Goal: Task Accomplishment & Management: Manage account settings

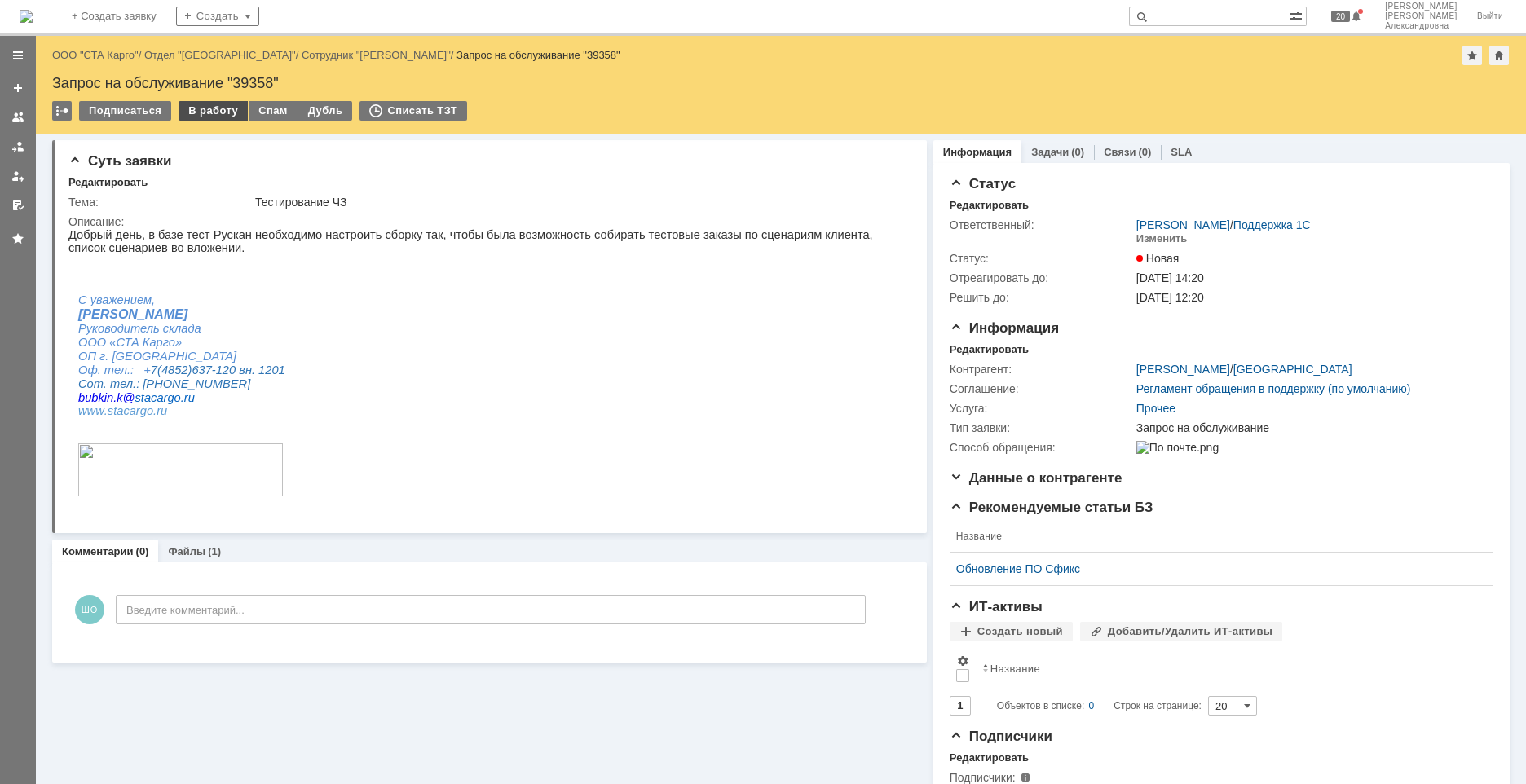
click at [218, 116] on div "В работу" at bounding box center [213, 111] width 70 height 20
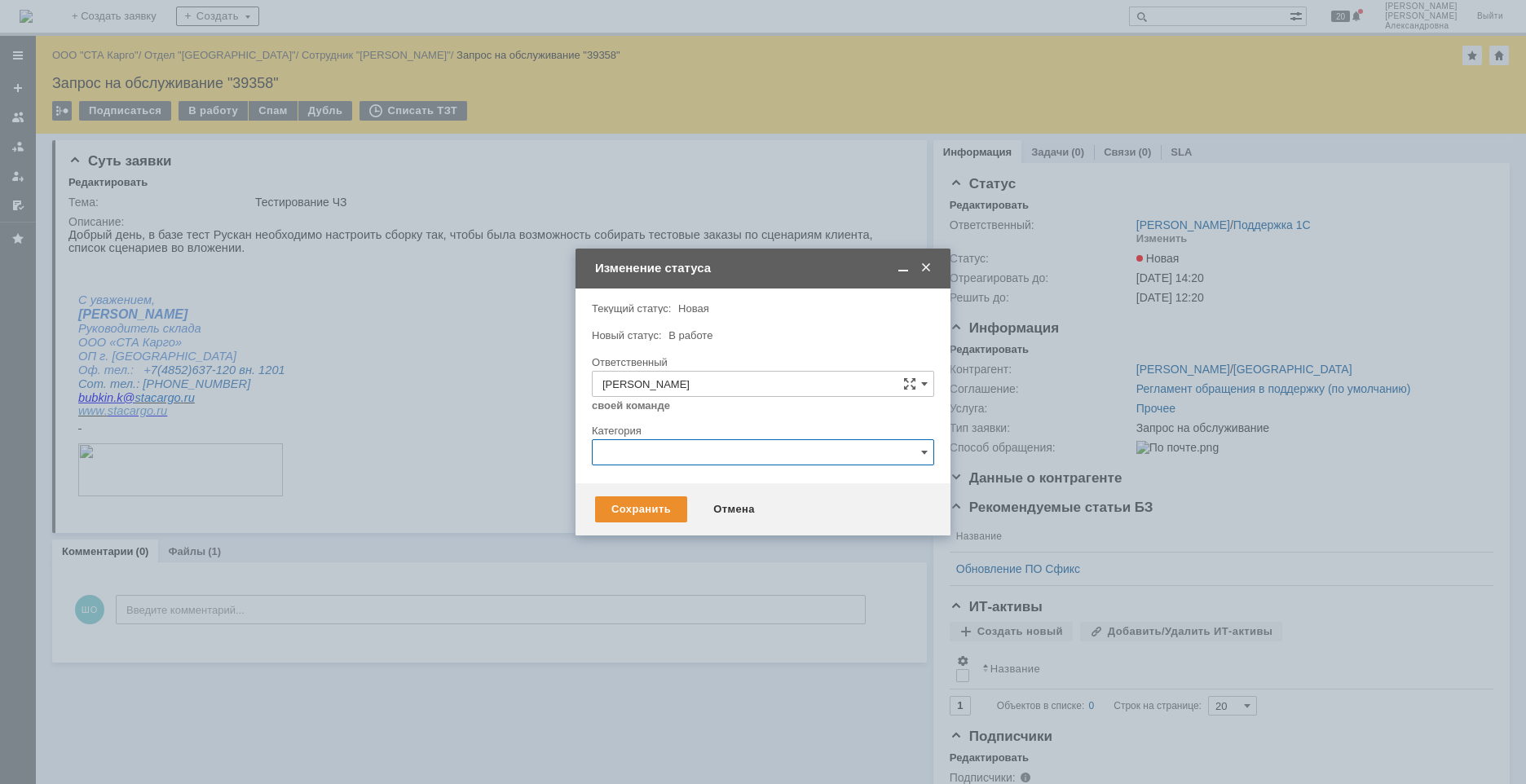
click at [679, 448] on input "text" at bounding box center [763, 452] width 342 height 26
click at [663, 540] on span "Изменение" at bounding box center [763, 536] width 321 height 13
type input "Изменение"
click at [649, 512] on div "Сохранить" at bounding box center [641, 510] width 92 height 26
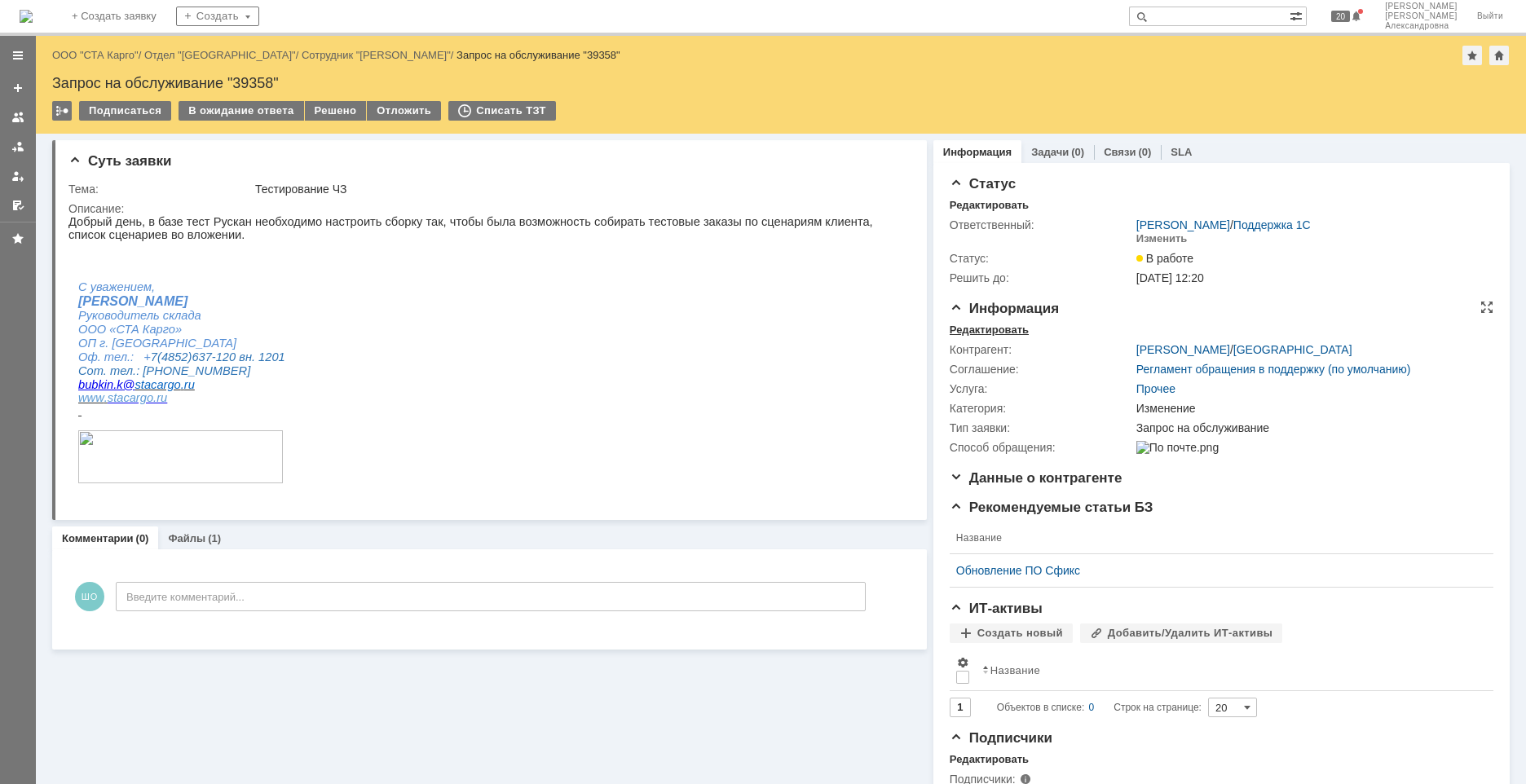
click at [1010, 331] on div "Редактировать" at bounding box center [990, 329] width 79 height 13
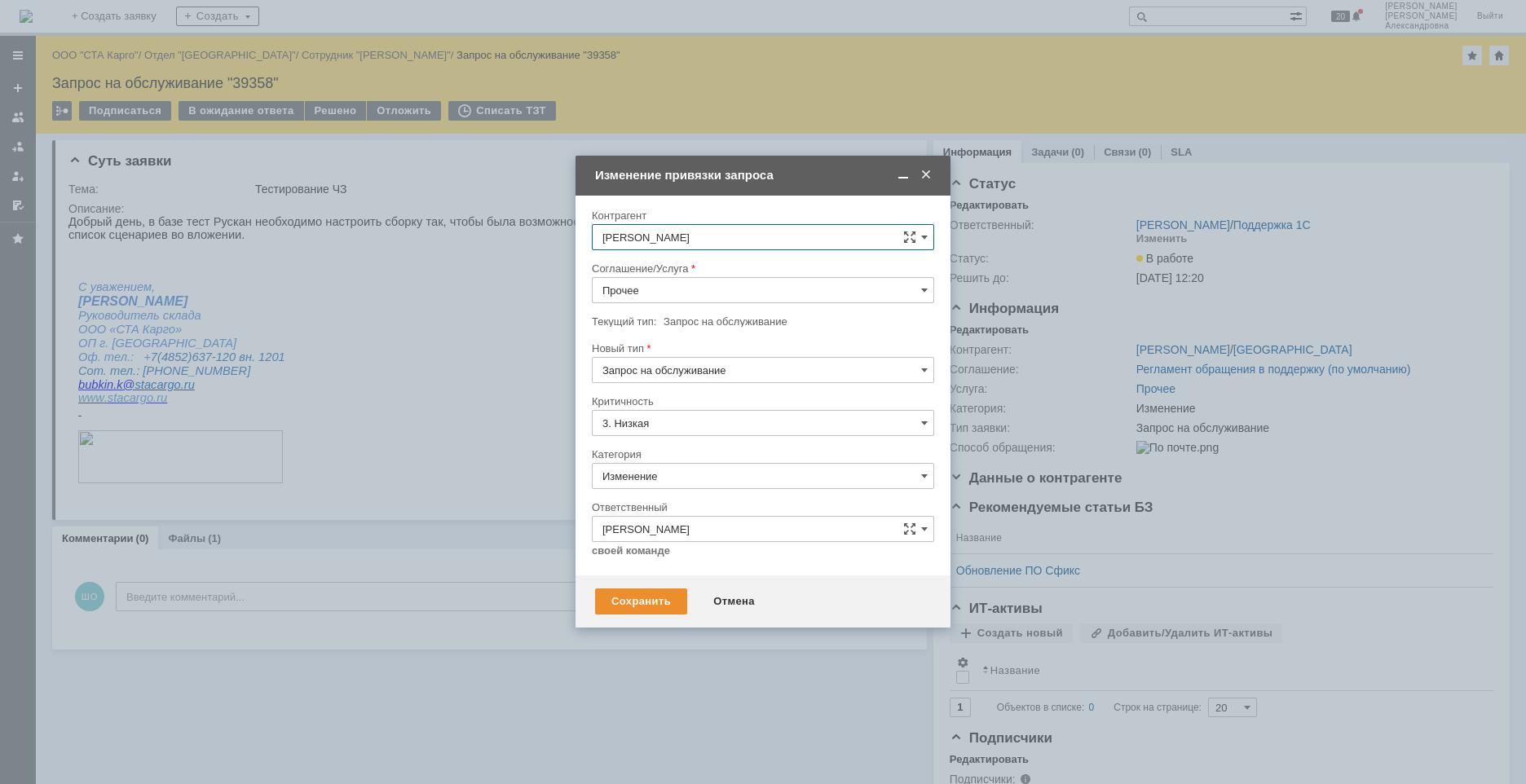
click at [921, 294] on input "Прочее" at bounding box center [763, 290] width 342 height 26
click at [726, 360] on div "WMS Сборка" at bounding box center [763, 351] width 341 height 26
type input "WMS Сборка"
click at [641, 601] on div "Сохранить" at bounding box center [641, 601] width 92 height 26
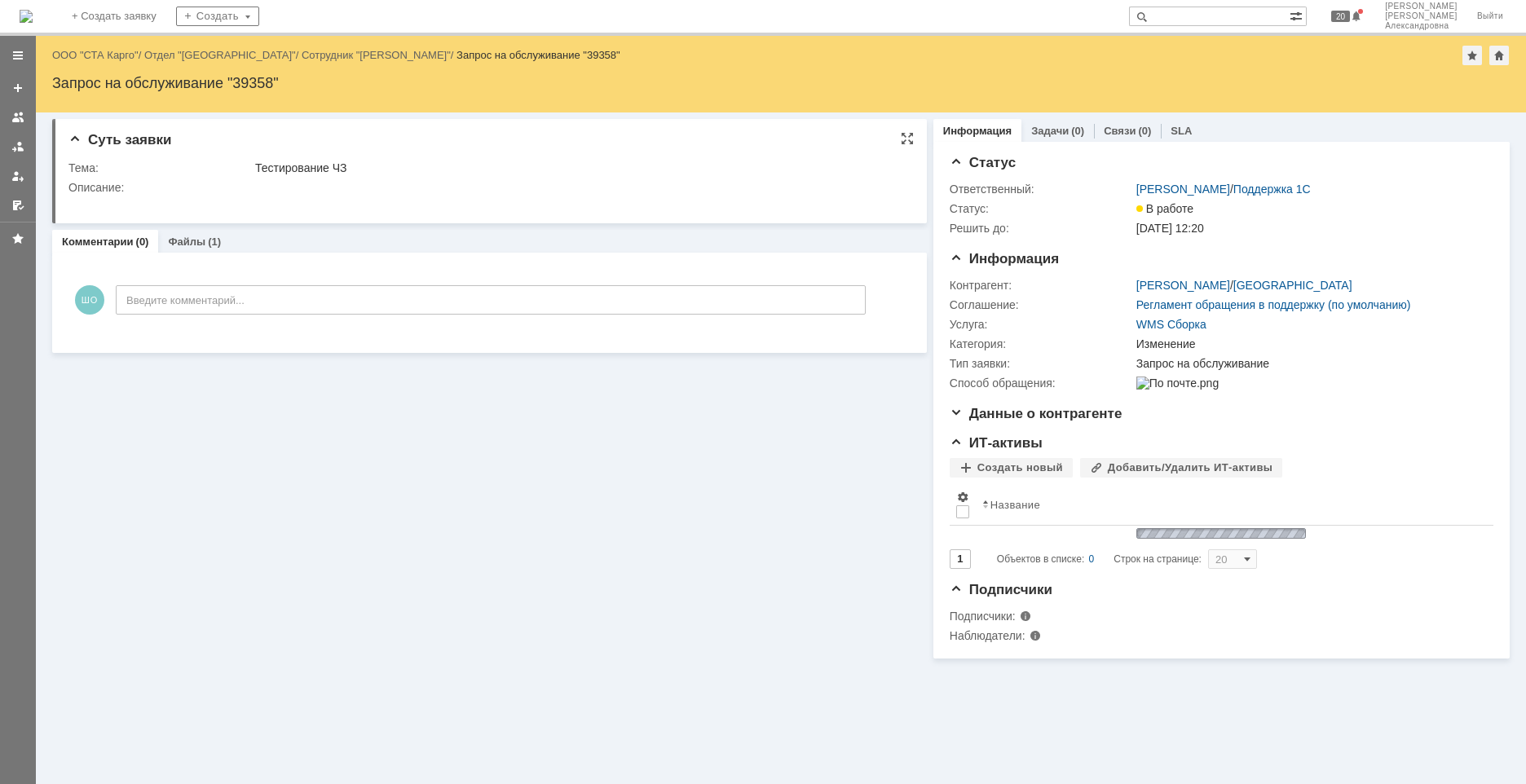
scroll to position [0, 0]
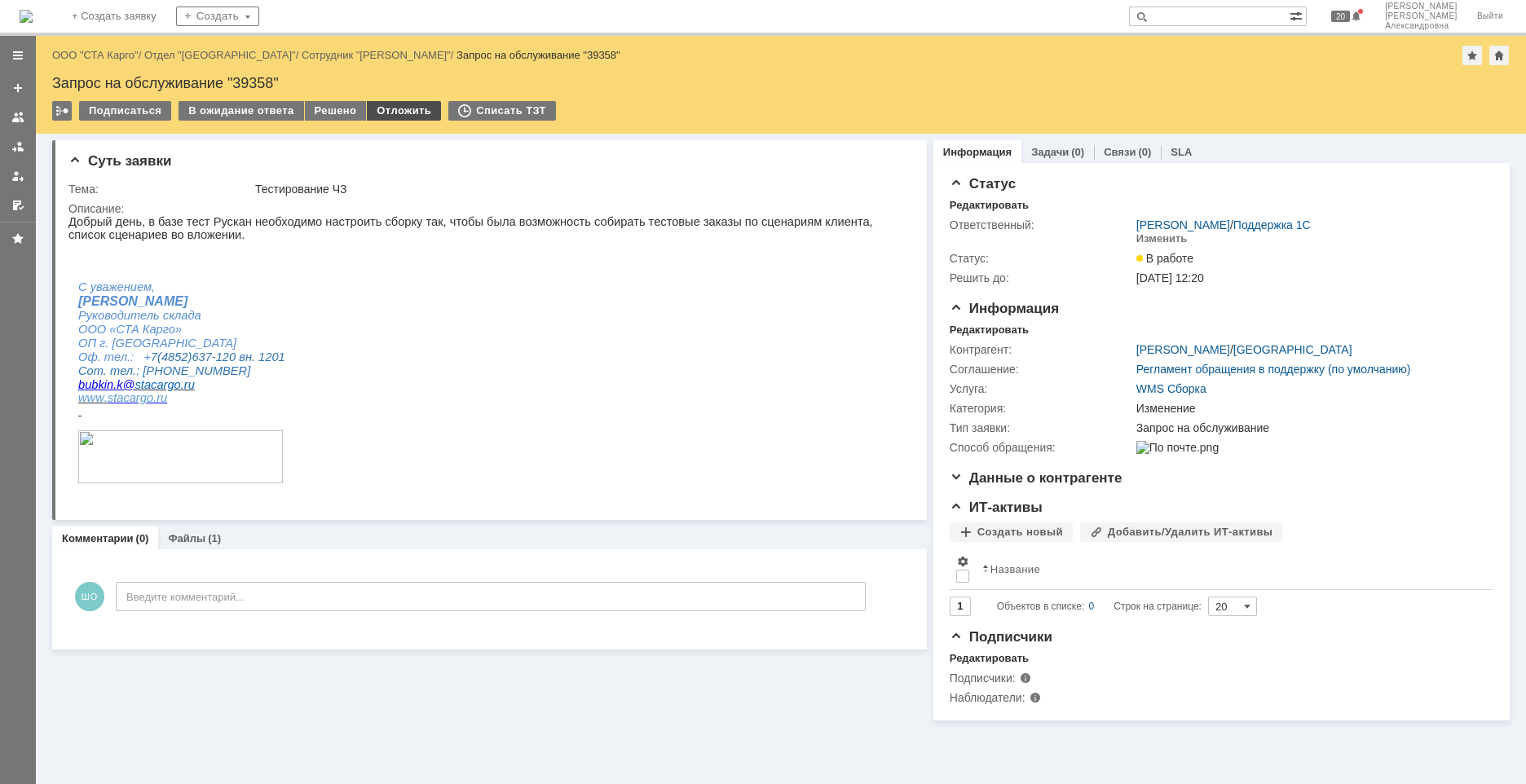
click at [387, 106] on div "Отложить" at bounding box center [404, 111] width 74 height 20
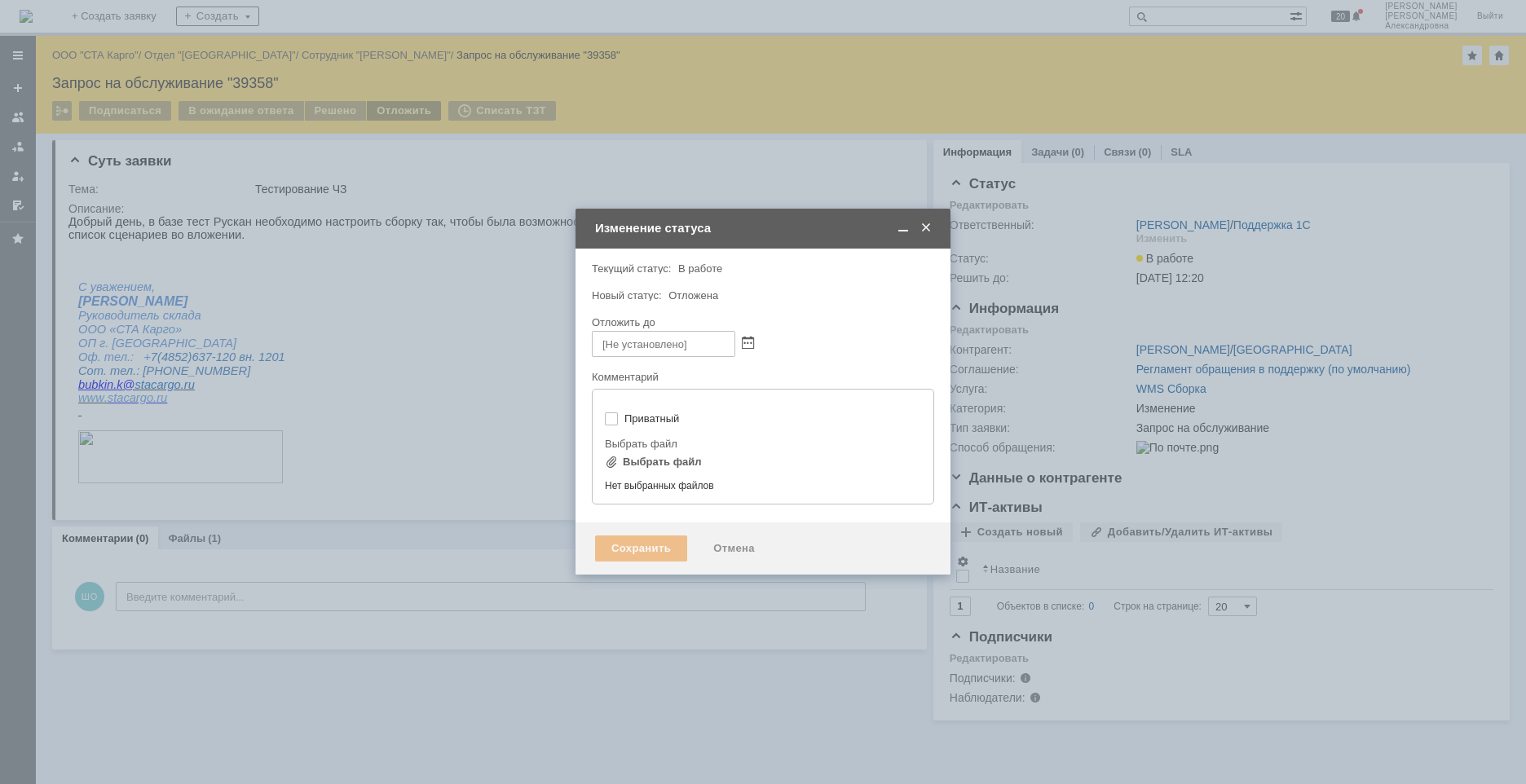
type input "[не указано]"
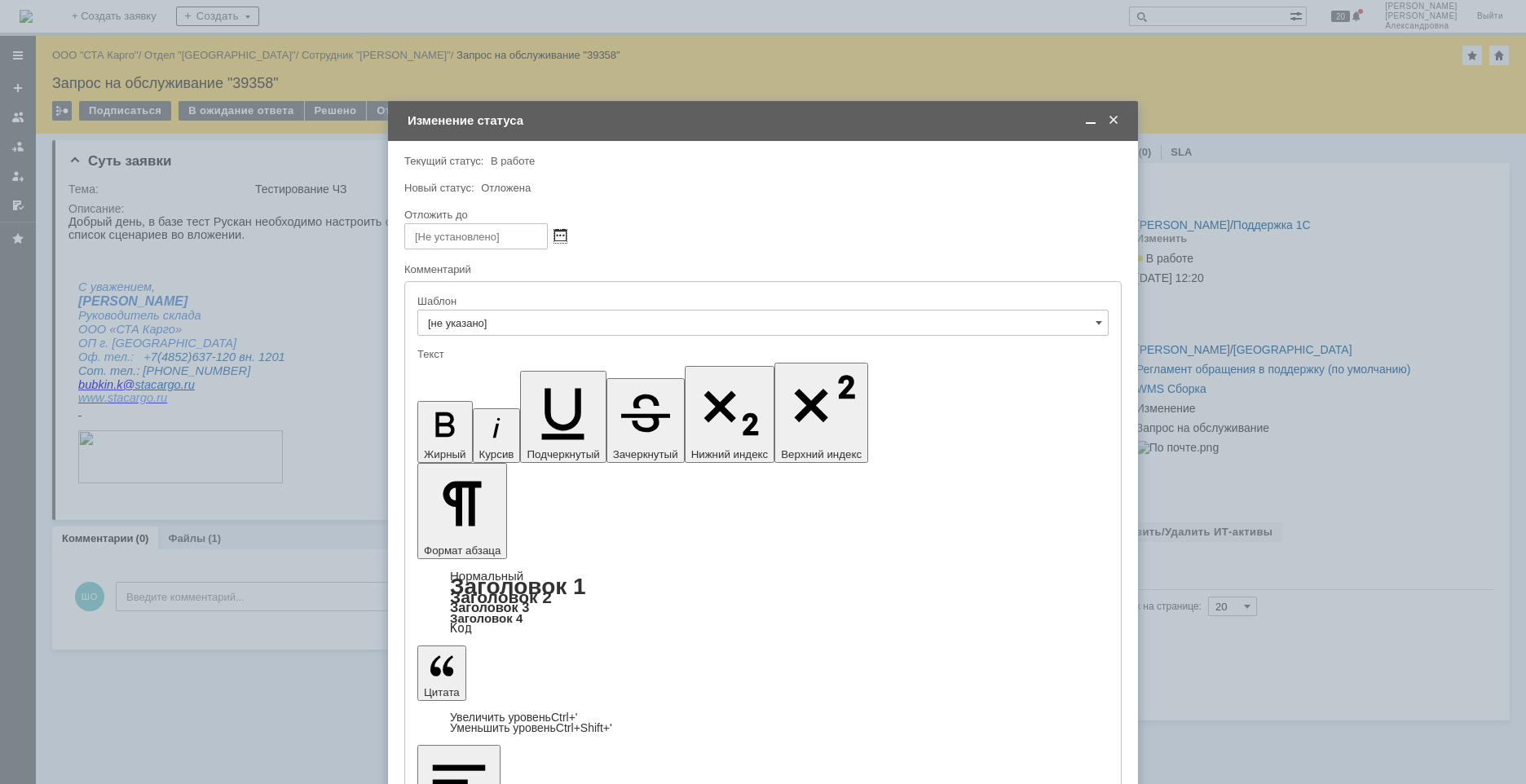
click at [560, 236] on span at bounding box center [560, 236] width 12 height 13
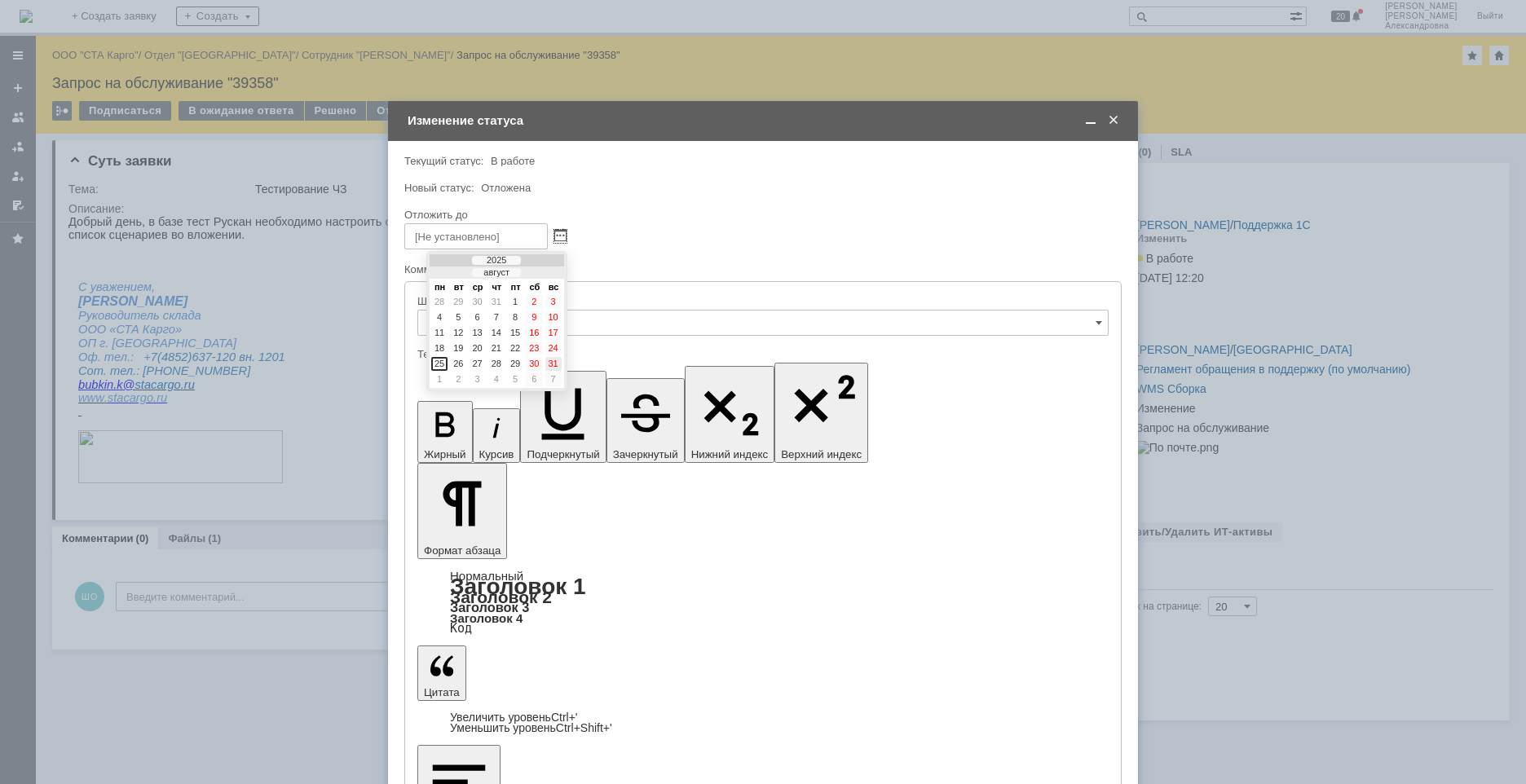
click at [548, 364] on div "31" at bounding box center [554, 364] width 16 height 14
type input "[DATE] 14:48"
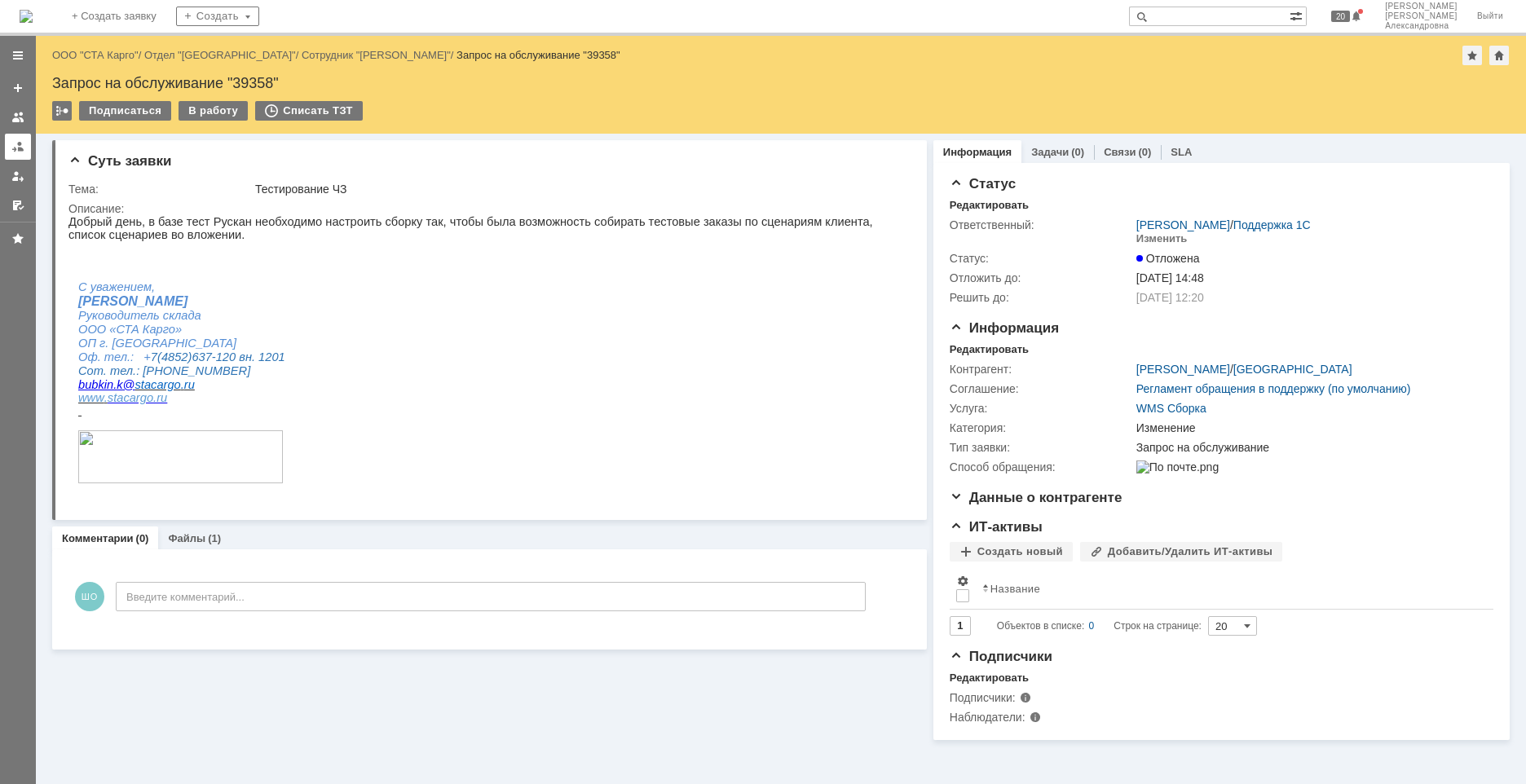
click at [25, 145] on link at bounding box center [18, 147] width 26 height 26
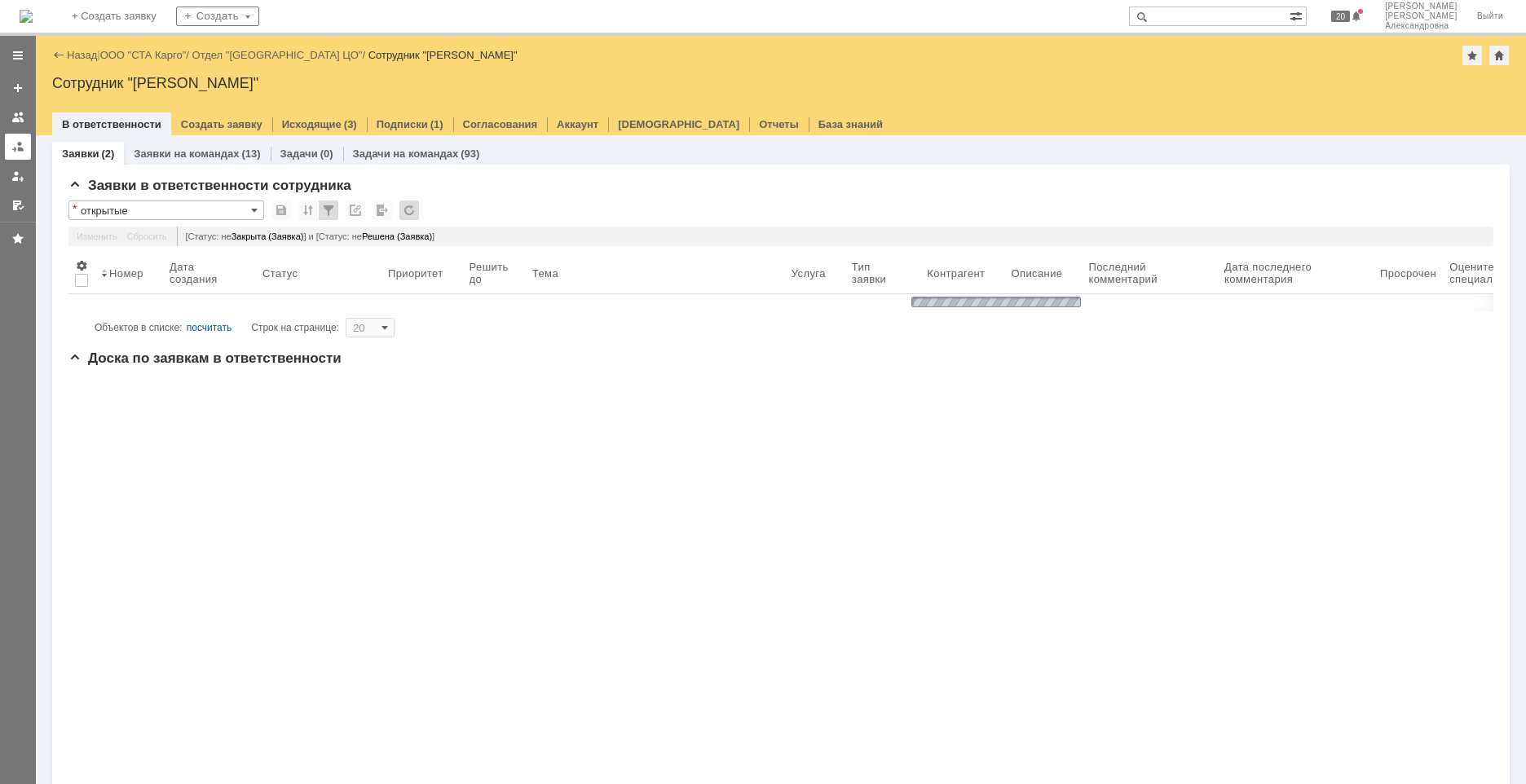
click at [19, 146] on div at bounding box center [17, 146] width 13 height 13
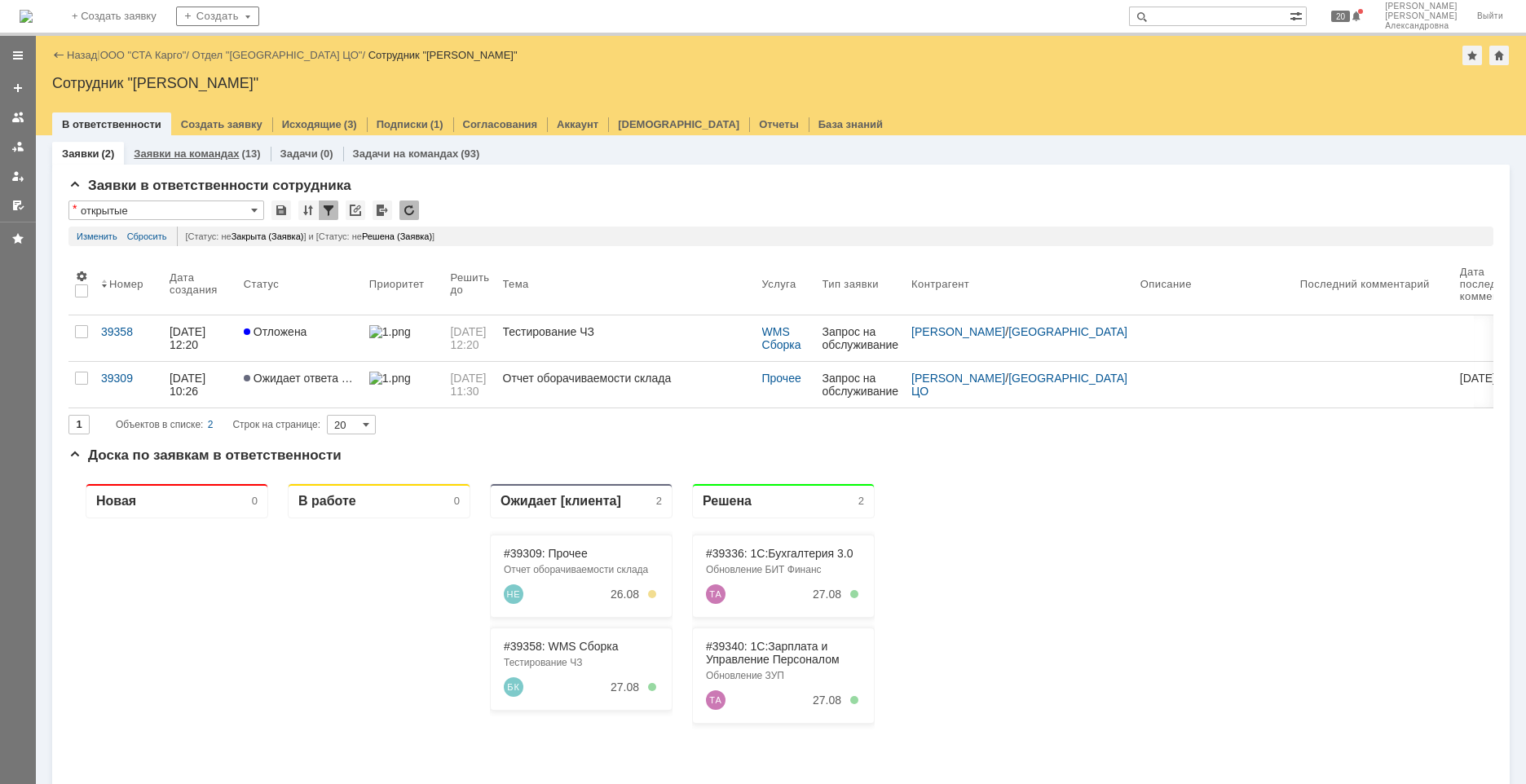
click at [220, 152] on link "Заявки на командах" at bounding box center [186, 154] width 106 height 12
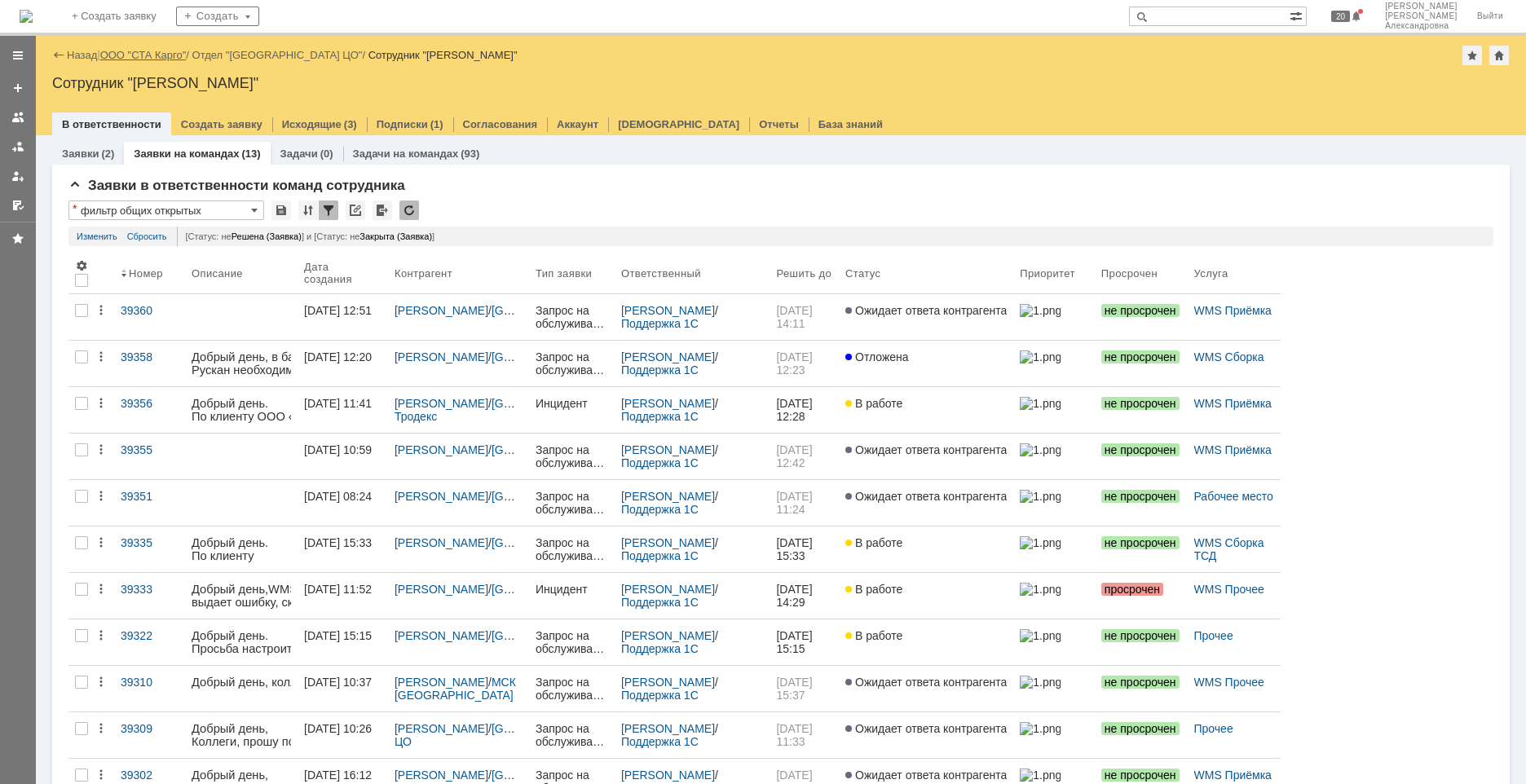
click at [162, 60] on link "ООО "СТА Карго"" at bounding box center [143, 55] width 87 height 12
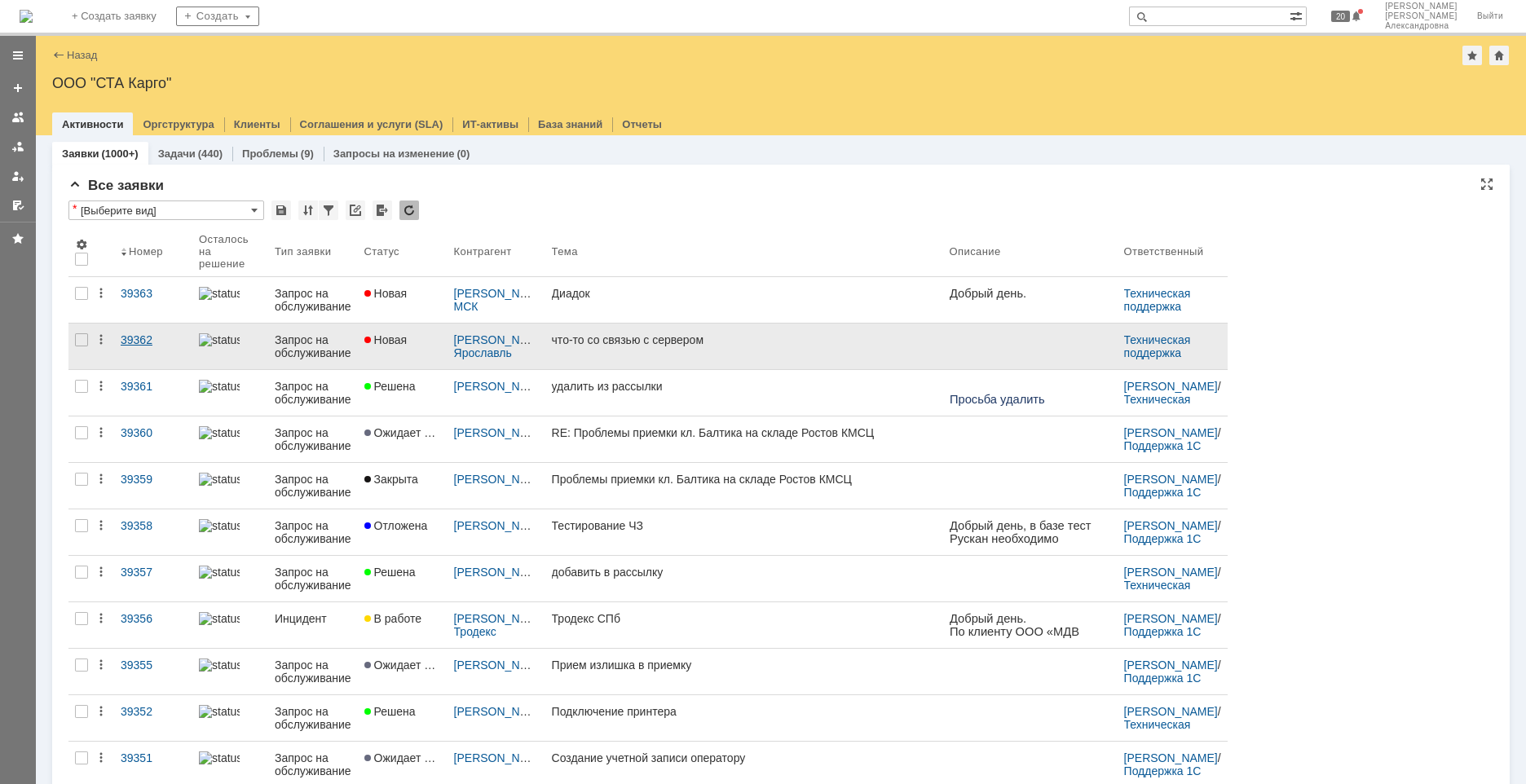
click at [159, 347] on link "39362" at bounding box center [153, 346] width 78 height 45
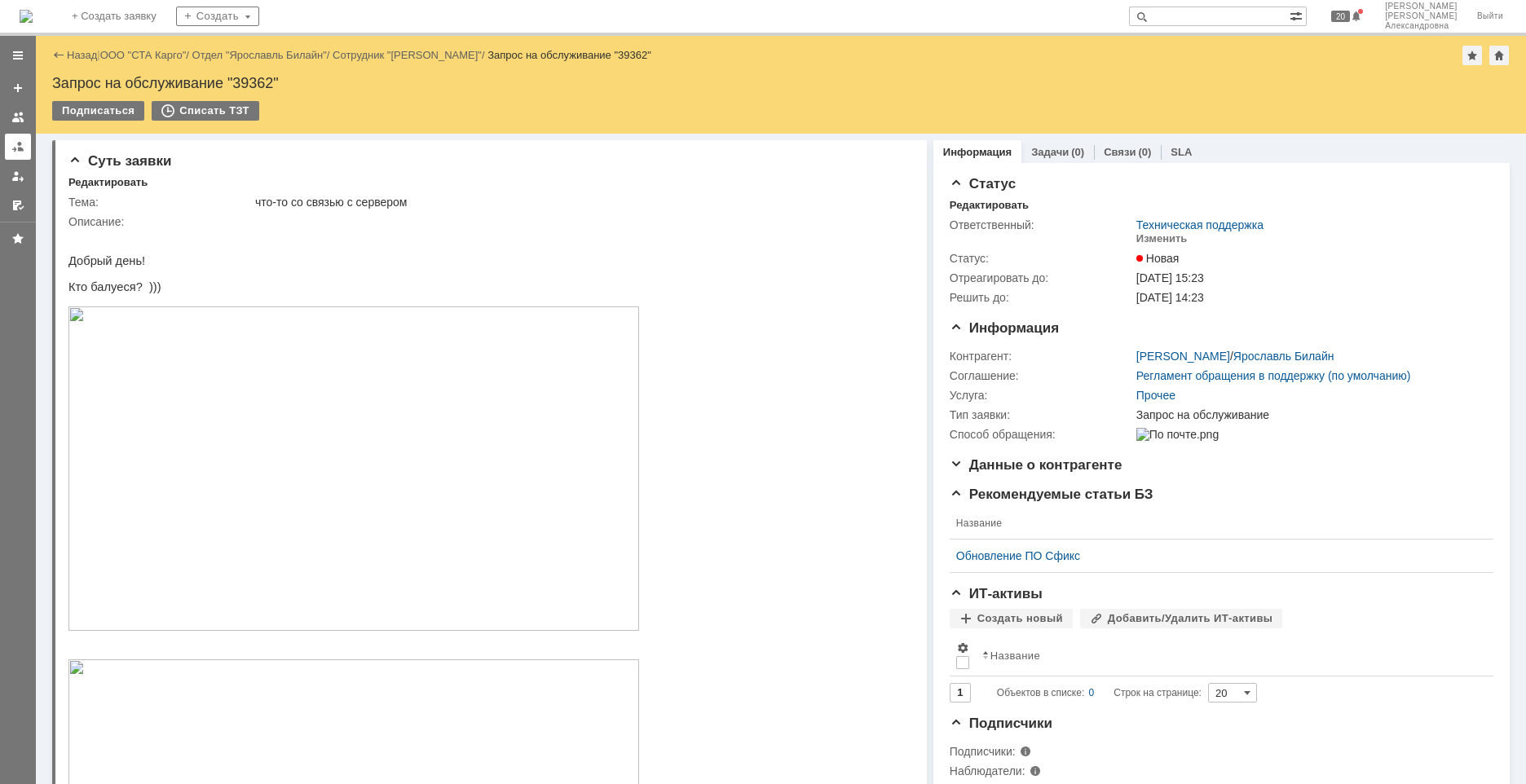
click at [23, 148] on div at bounding box center [17, 146] width 13 height 13
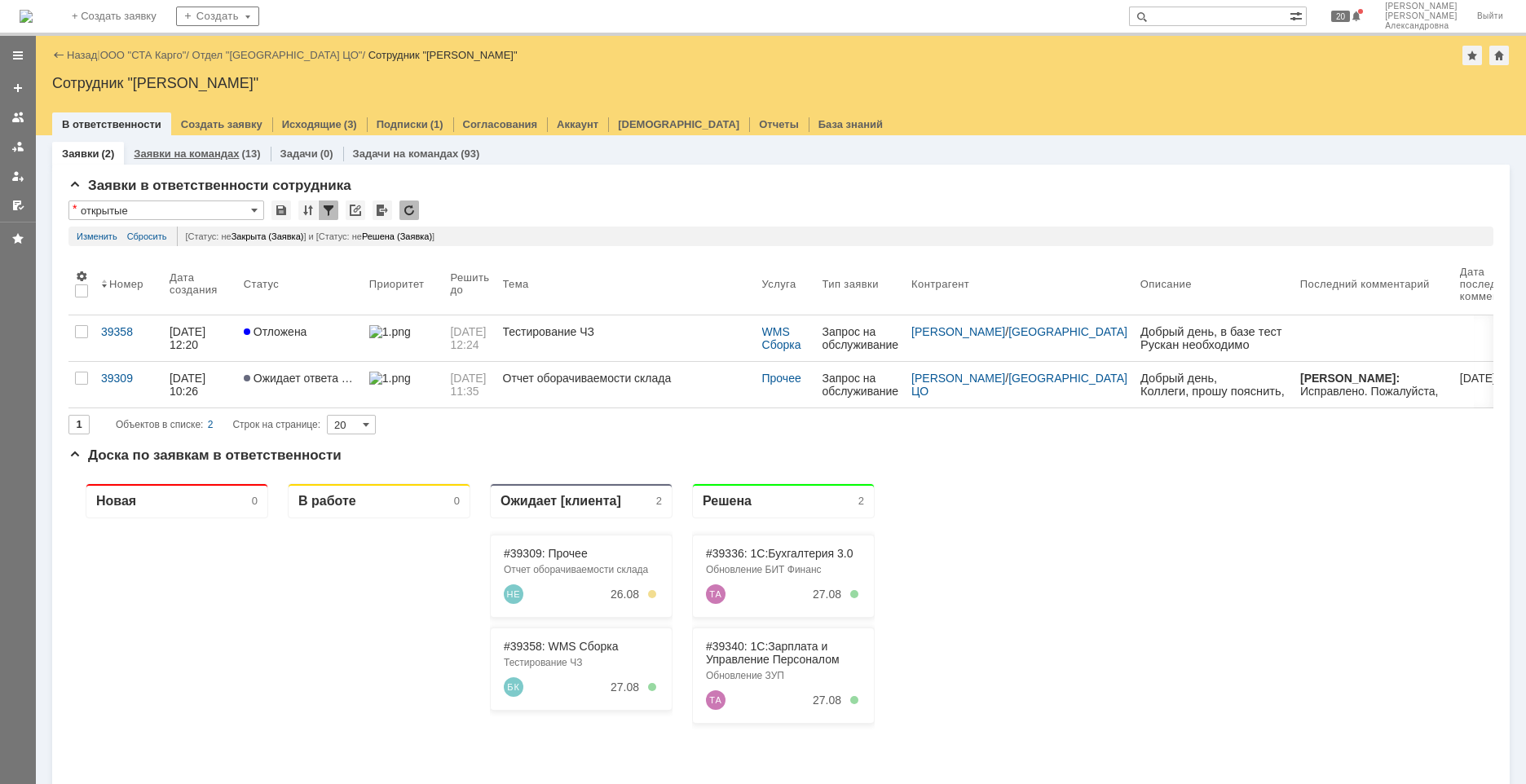
click at [173, 158] on link "Заявки на командах" at bounding box center [186, 154] width 106 height 12
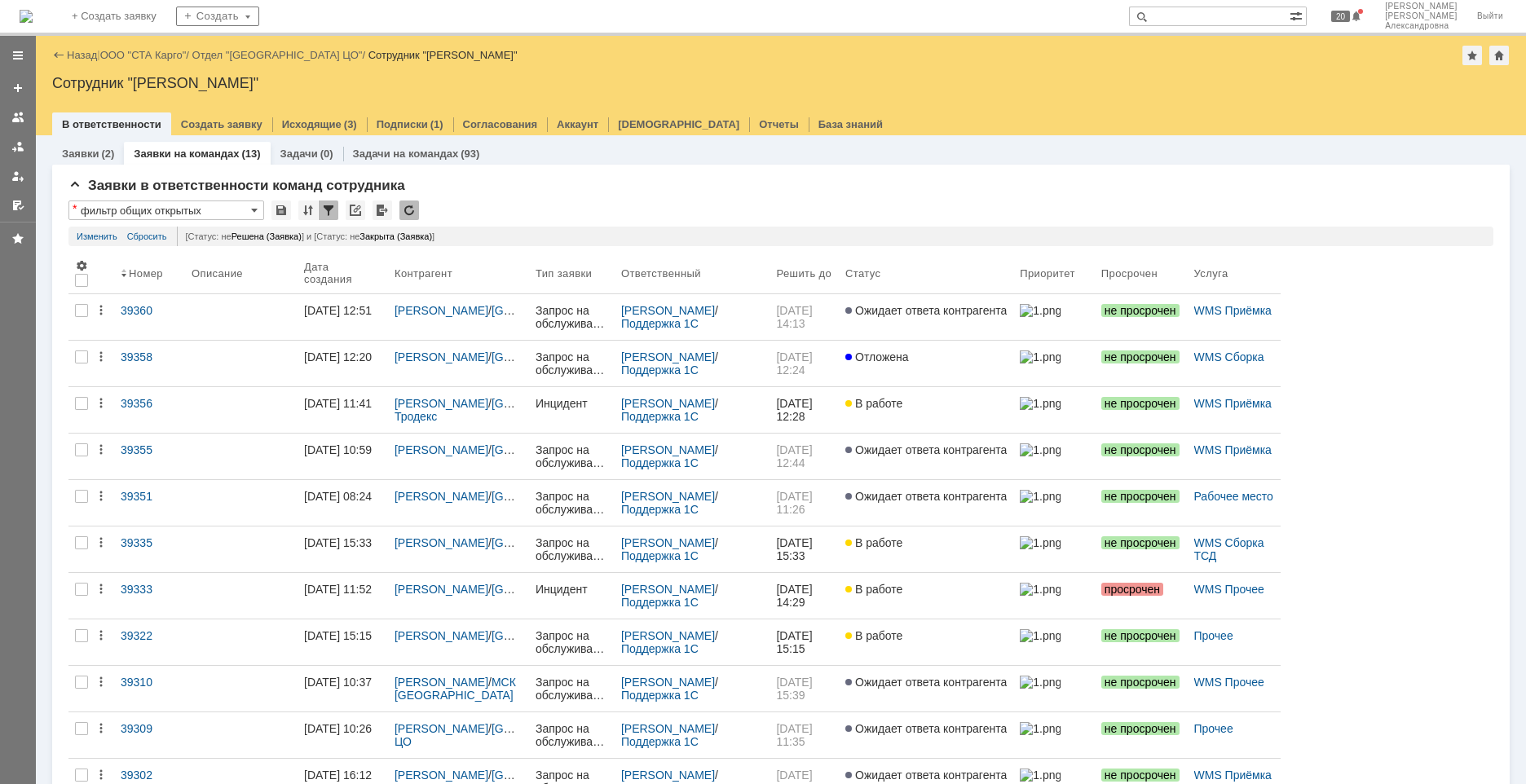
click at [127, 47] on div "Назад | ООО "СТА Карго" / Отдел "[GEOGRAPHIC_DATA] ЦО" / Сотрудник "[PERSON_NAM…" at bounding box center [781, 55] width 1458 height 20
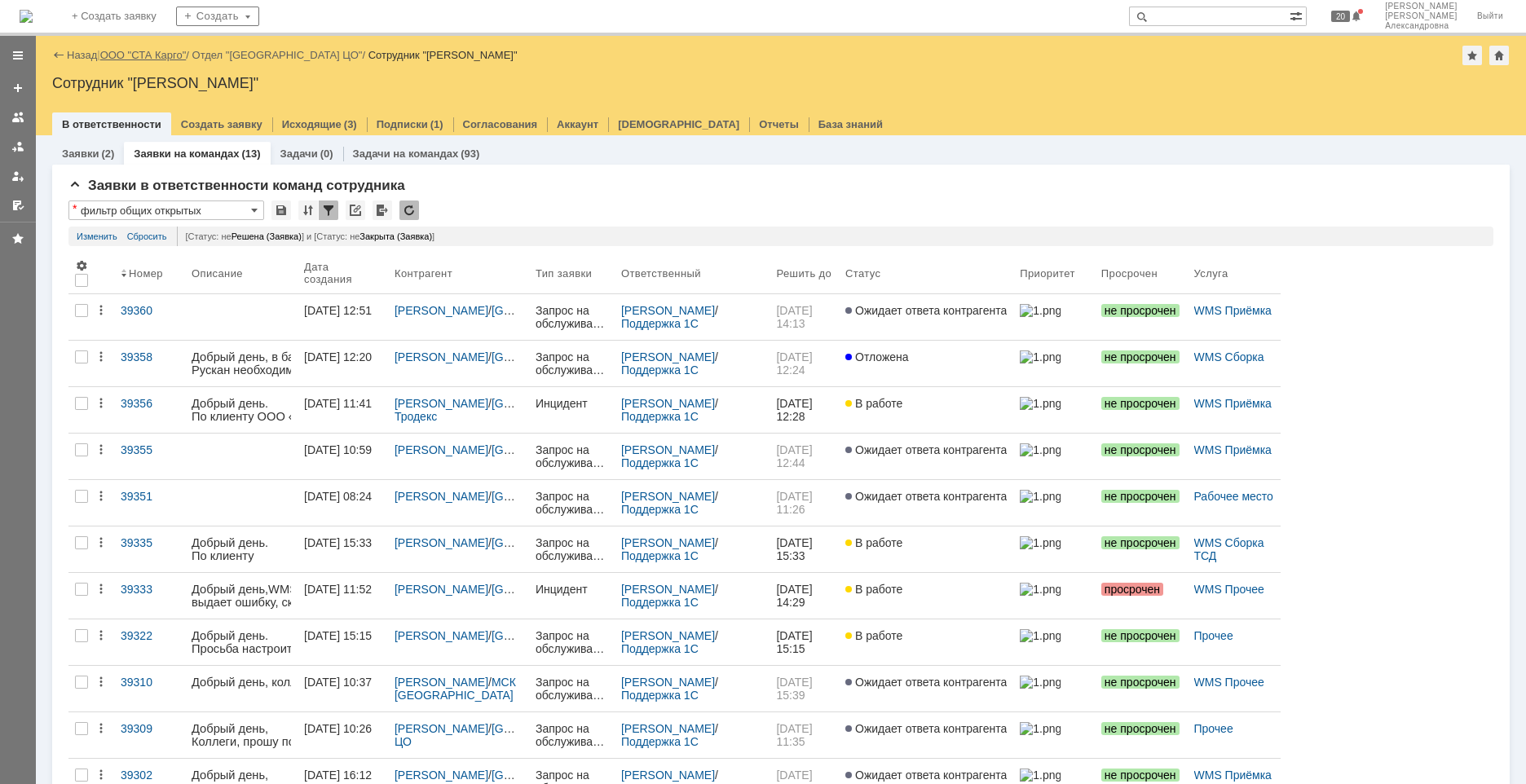
click at [130, 53] on link "ООО "СТА Карго"" at bounding box center [143, 55] width 87 height 12
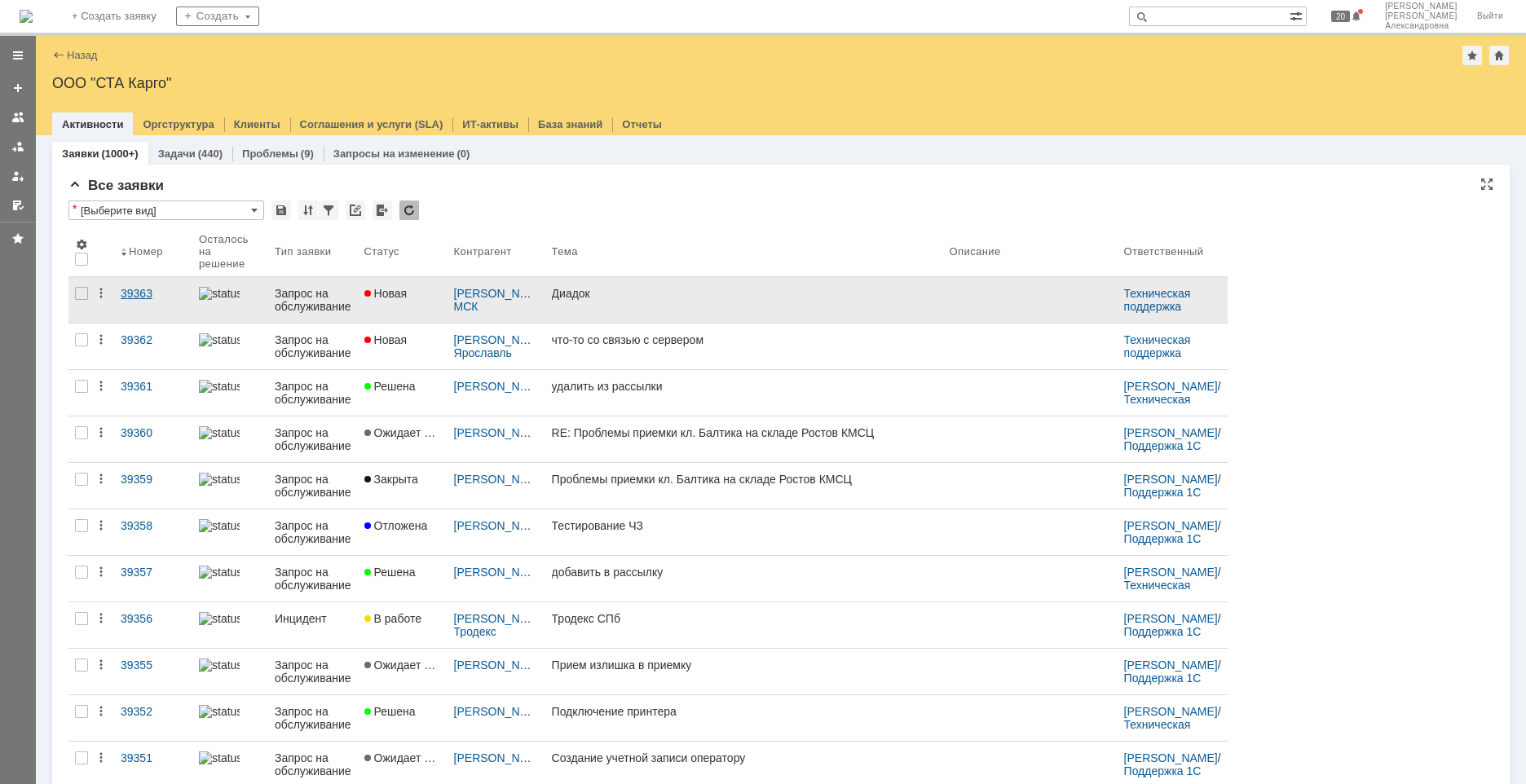
click at [144, 303] on link "39363" at bounding box center [153, 299] width 78 height 45
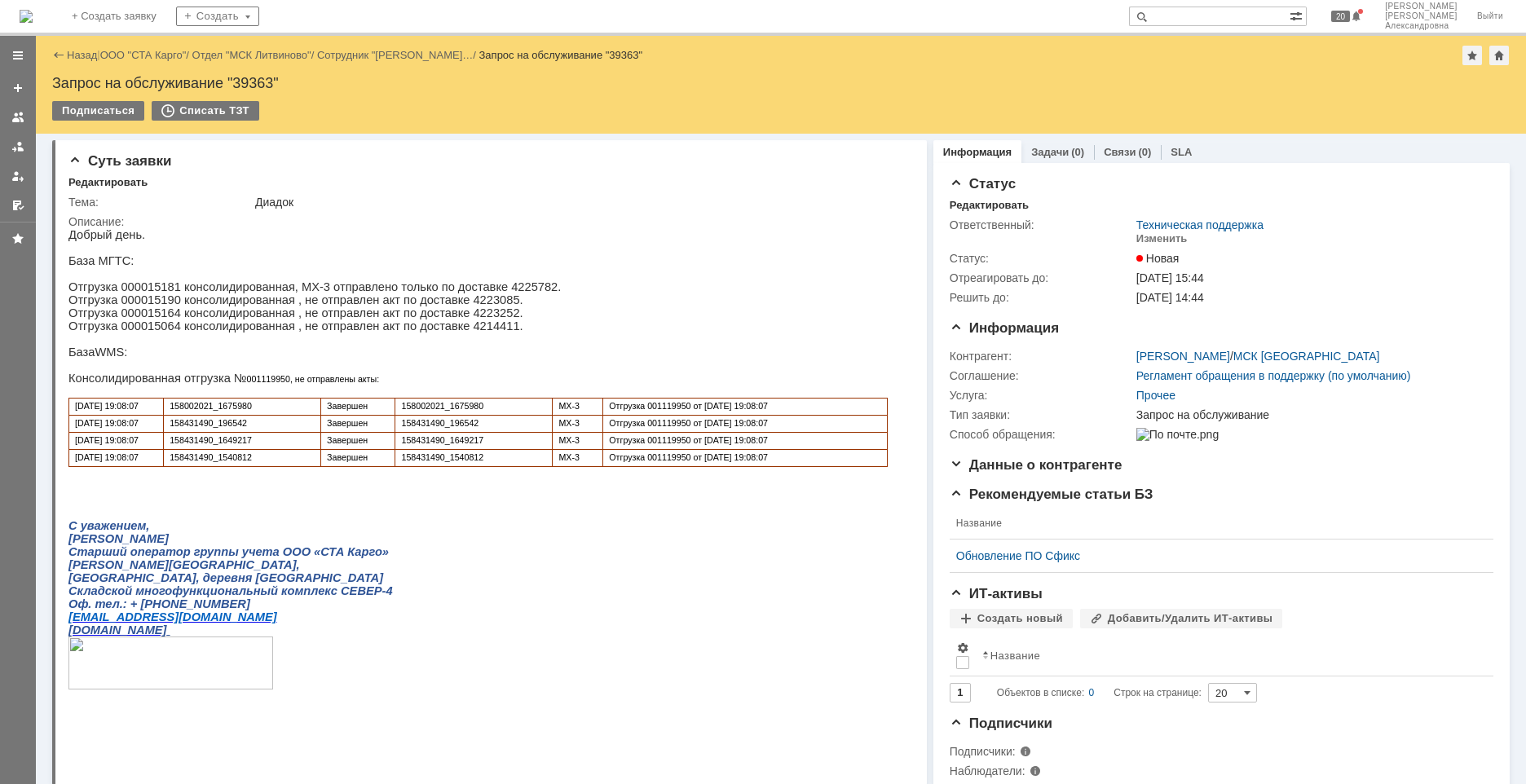
click at [31, 148] on div at bounding box center [18, 129] width 36 height 179
click at [27, 148] on link at bounding box center [18, 147] width 26 height 26
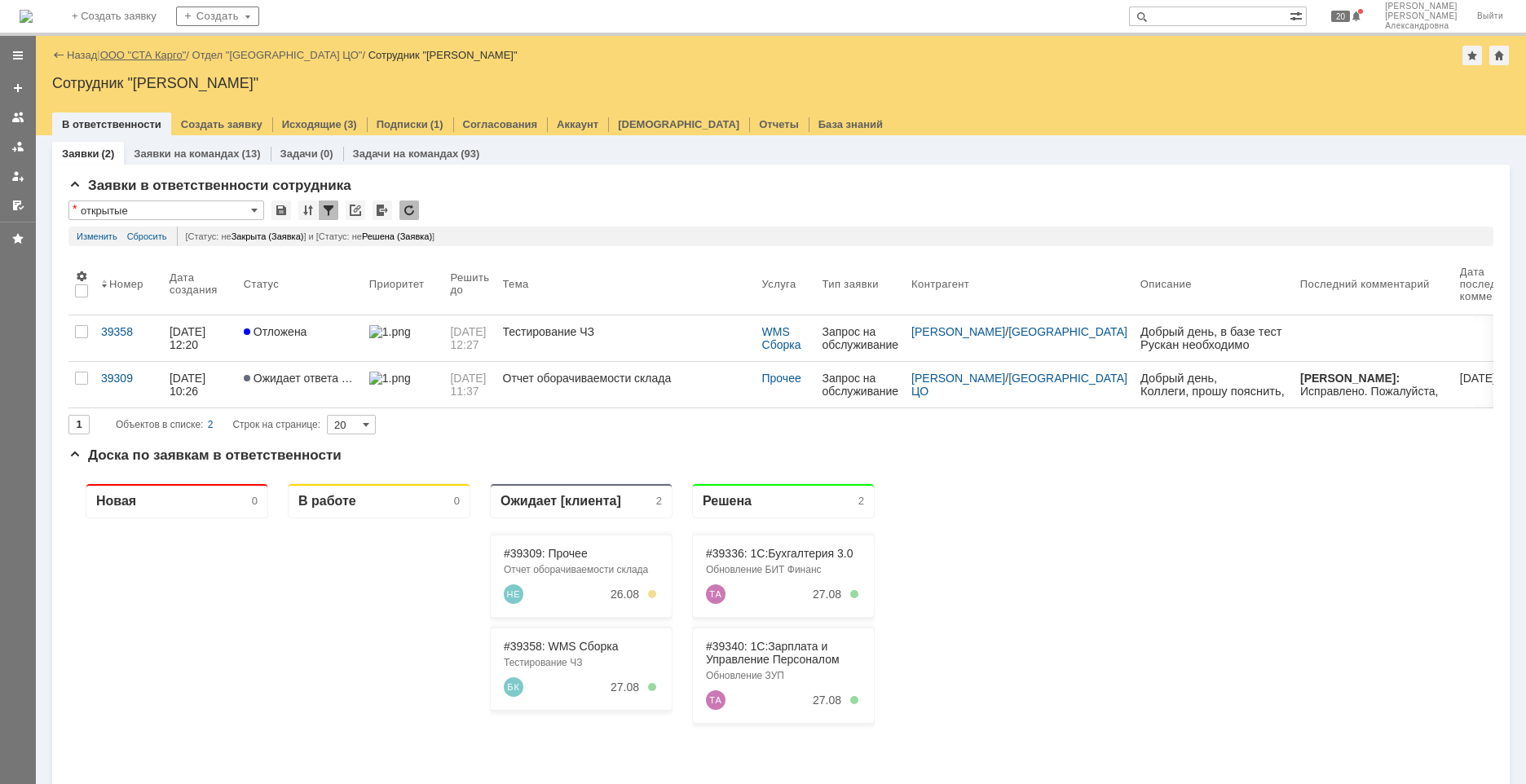
click at [152, 60] on link "ООО "СТА Карго"" at bounding box center [143, 55] width 87 height 12
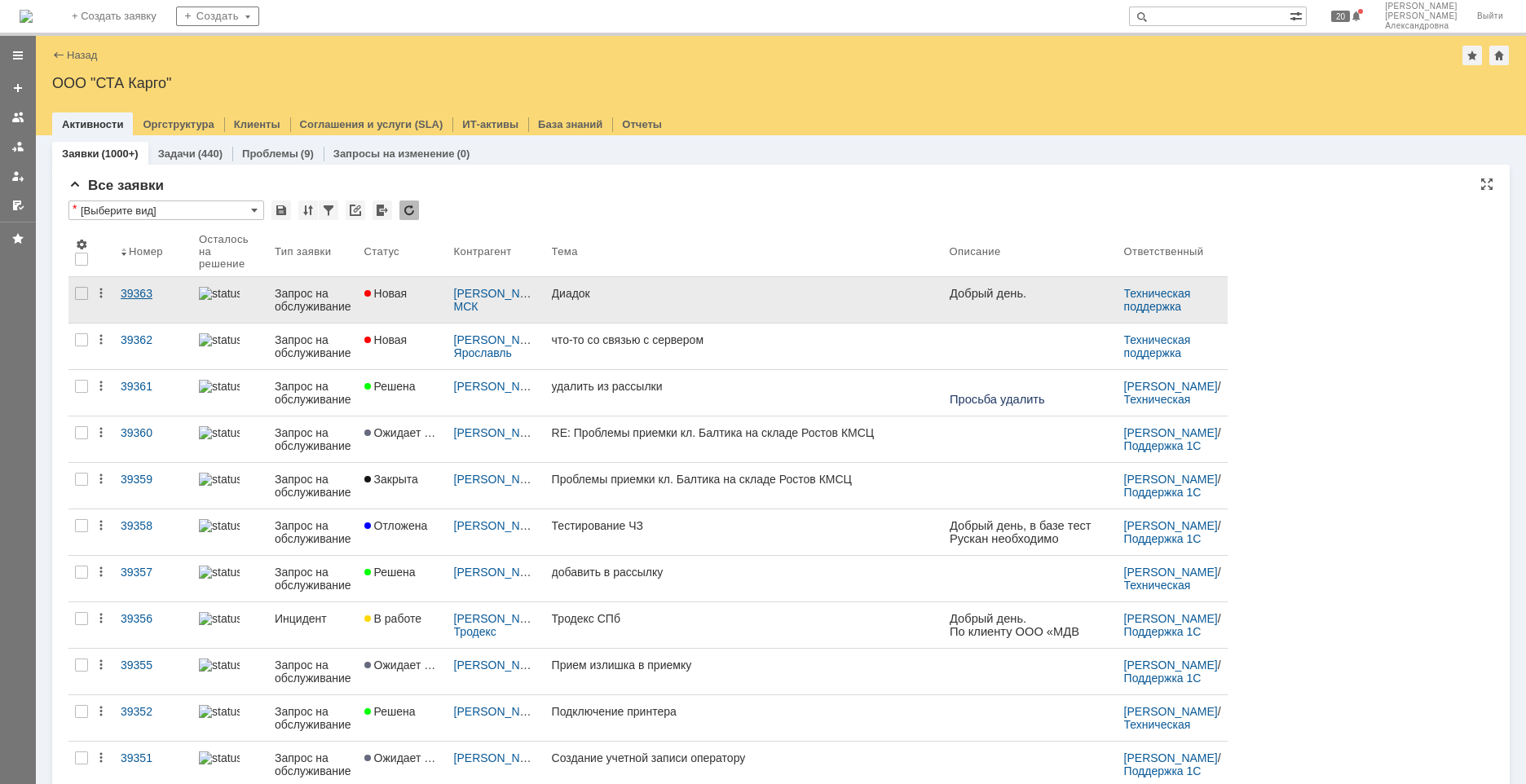
click at [163, 302] on link "39363" at bounding box center [153, 299] width 78 height 45
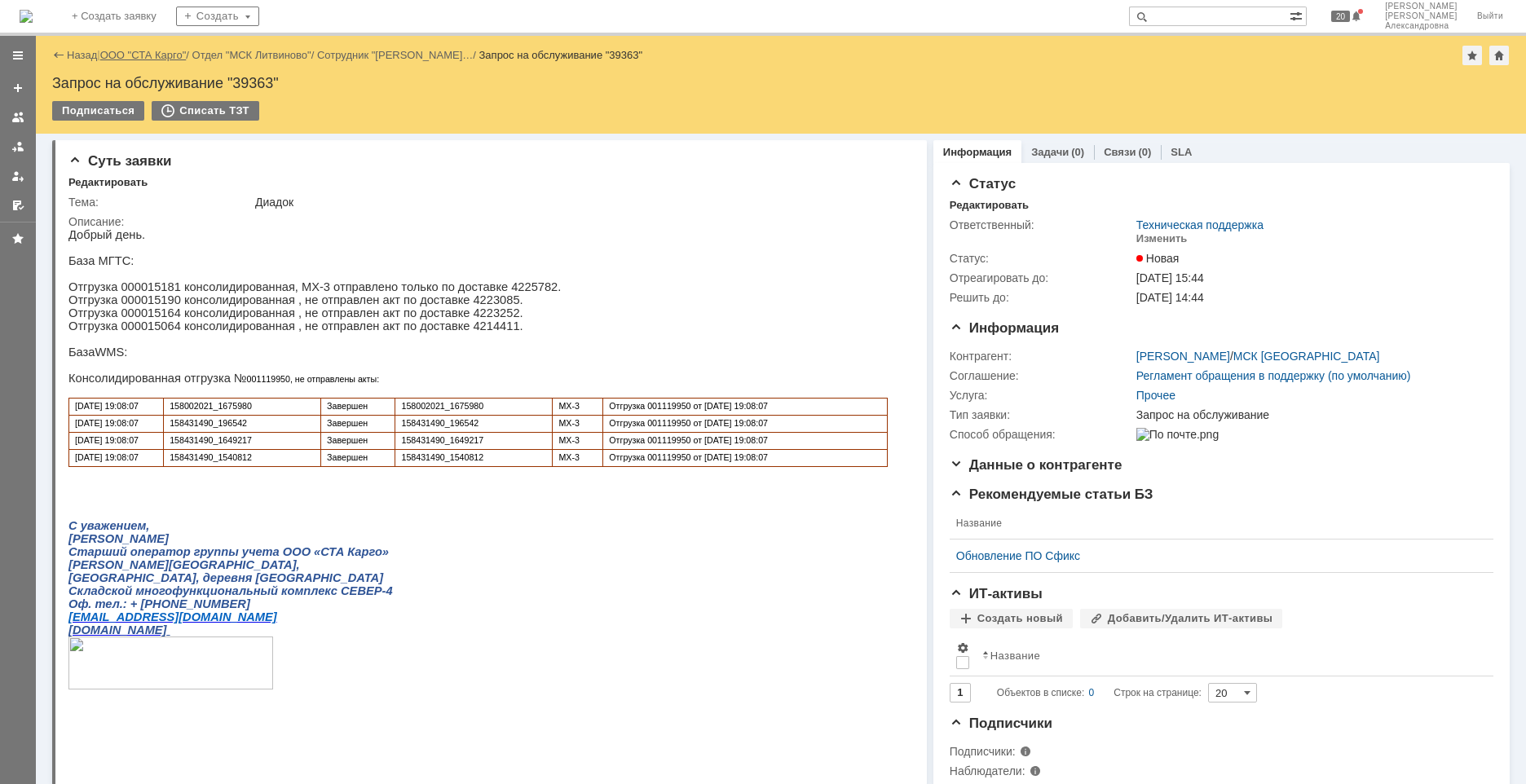
click at [160, 56] on link "ООО "СТА Карго"" at bounding box center [143, 55] width 87 height 12
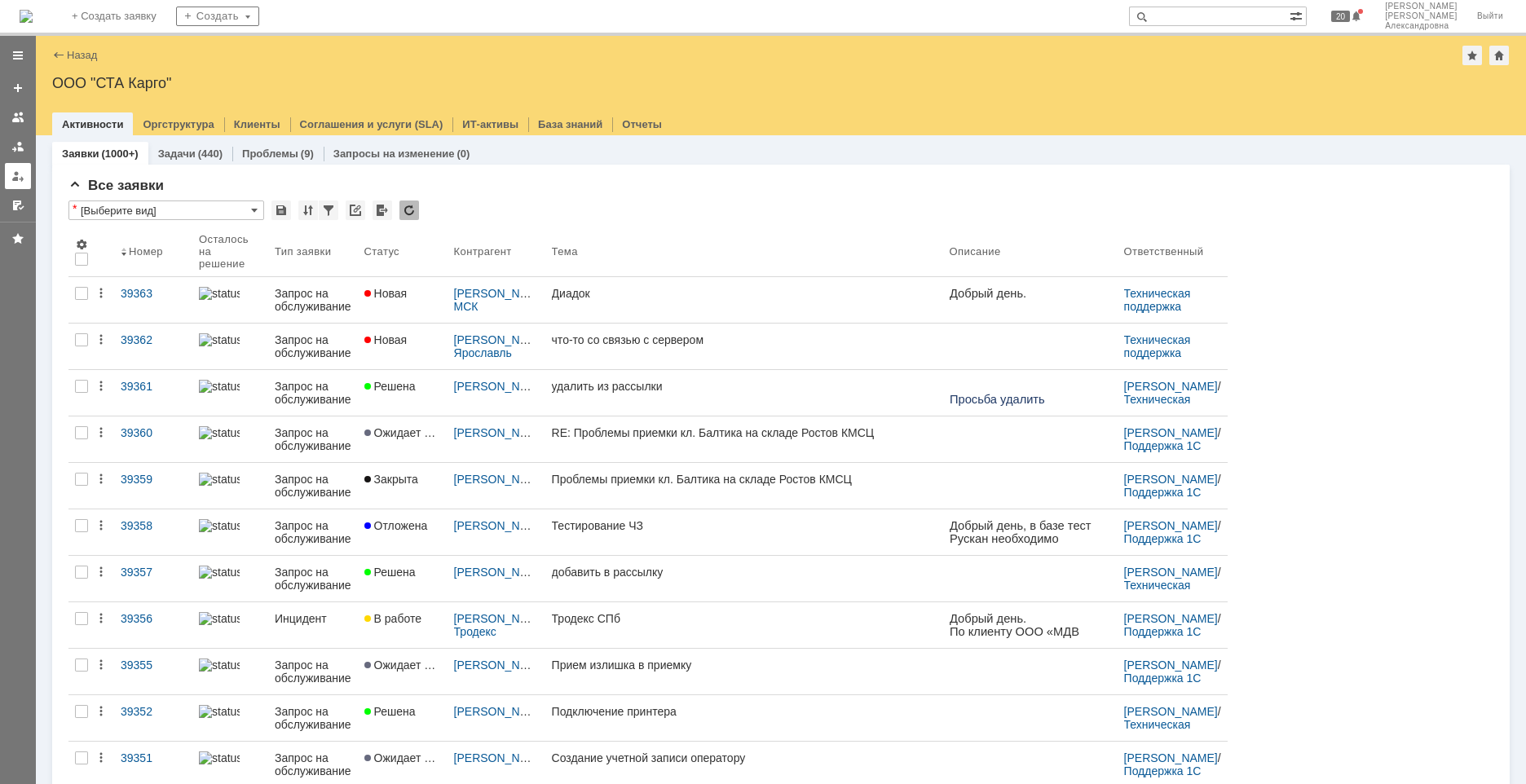
click at [13, 163] on link at bounding box center [18, 176] width 26 height 26
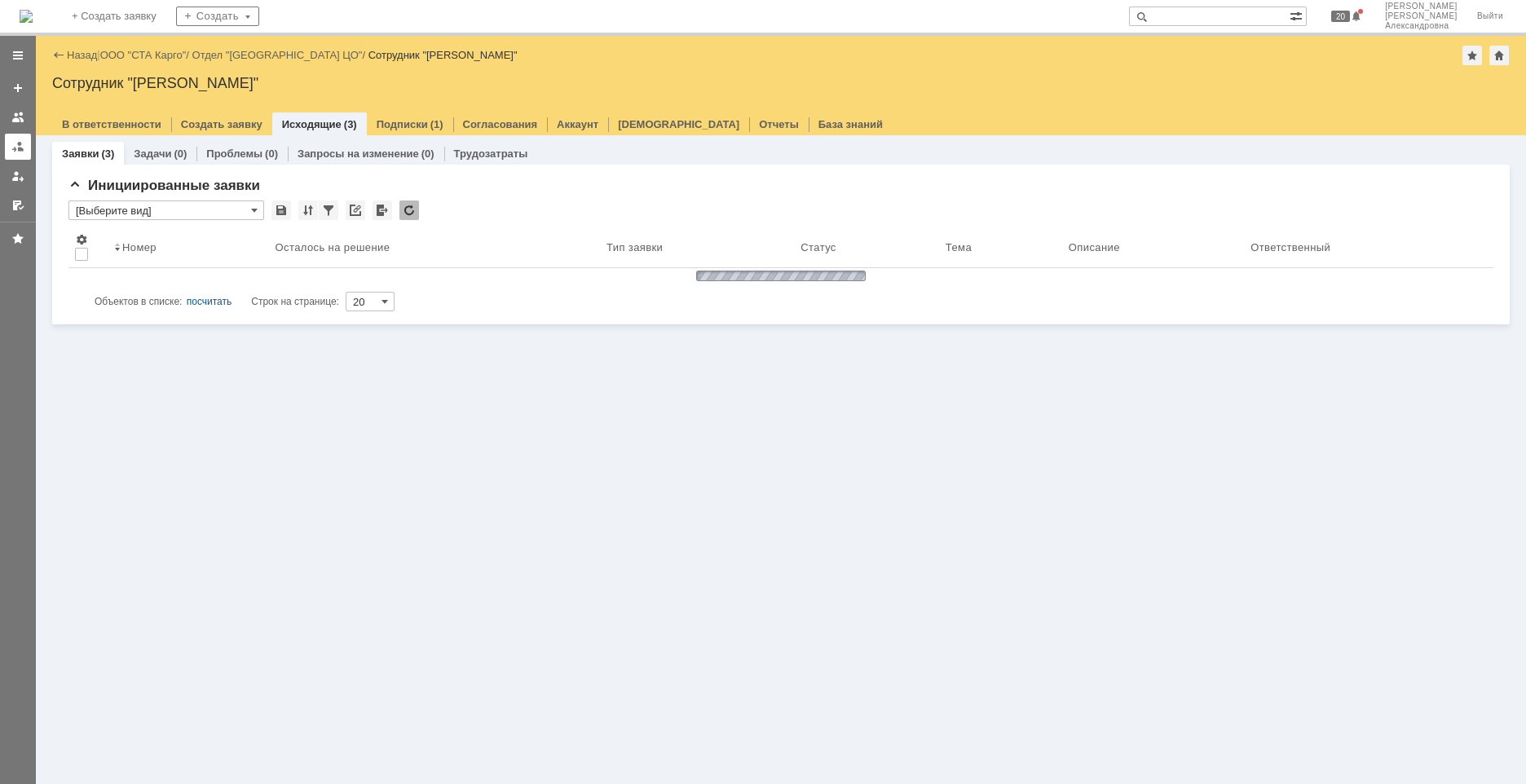
click at [10, 151] on link at bounding box center [18, 147] width 26 height 26
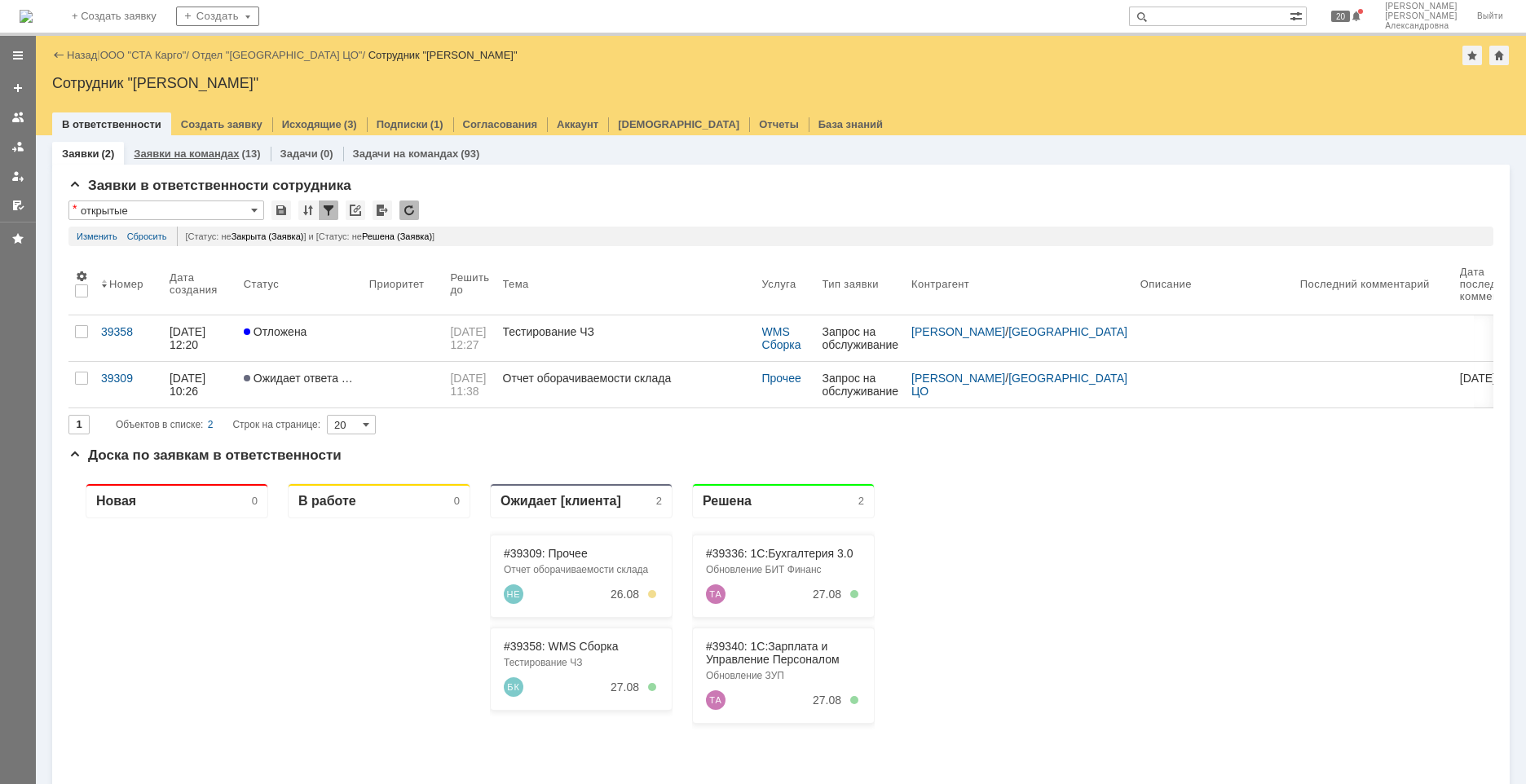
click at [148, 153] on link "Заявки на командах" at bounding box center [186, 154] width 106 height 12
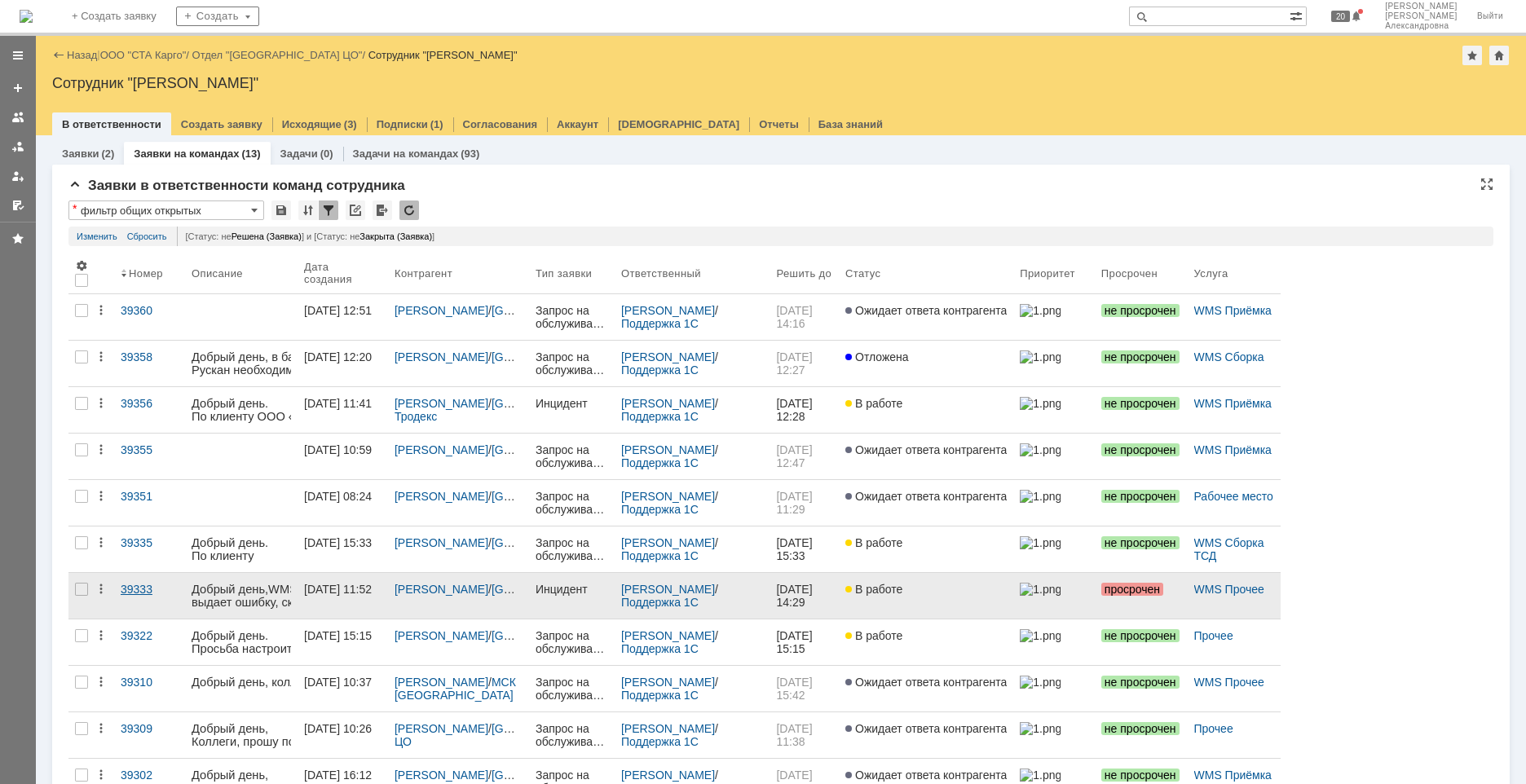
click at [136, 600] on link "39333" at bounding box center [149, 595] width 71 height 45
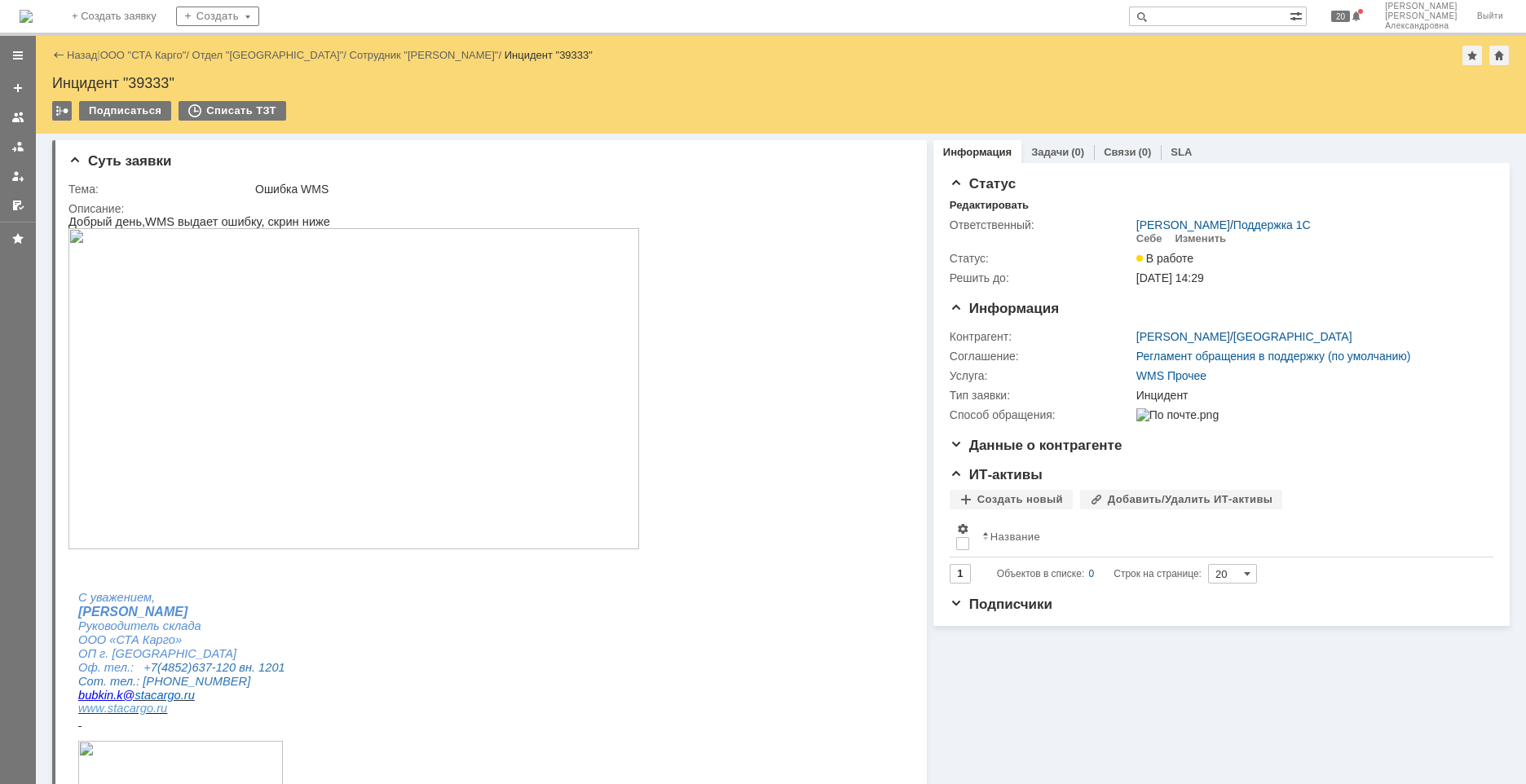
click at [286, 337] on img at bounding box center [354, 389] width 571 height 321
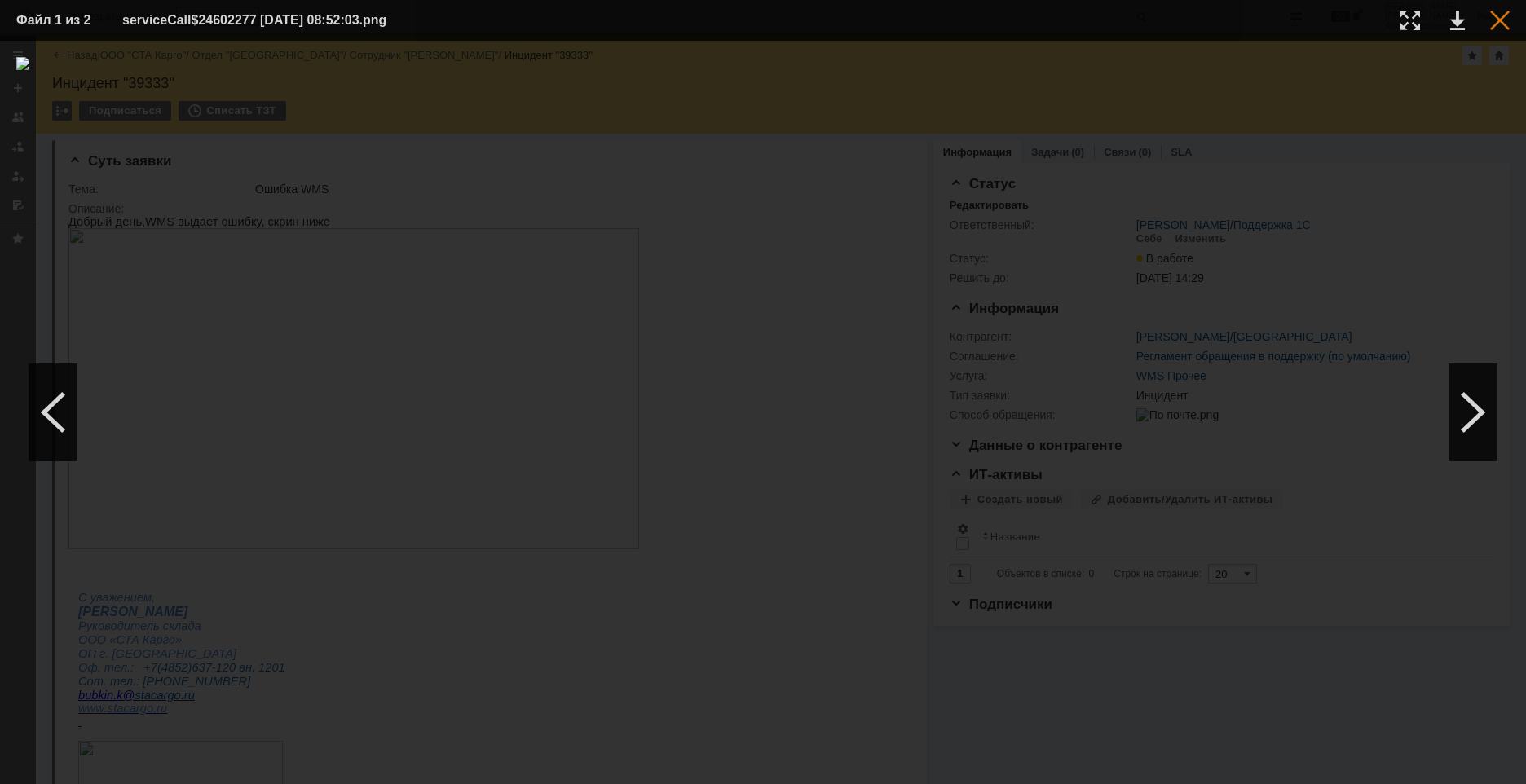
click at [1503, 14] on div at bounding box center [1500, 20] width 20 height 20
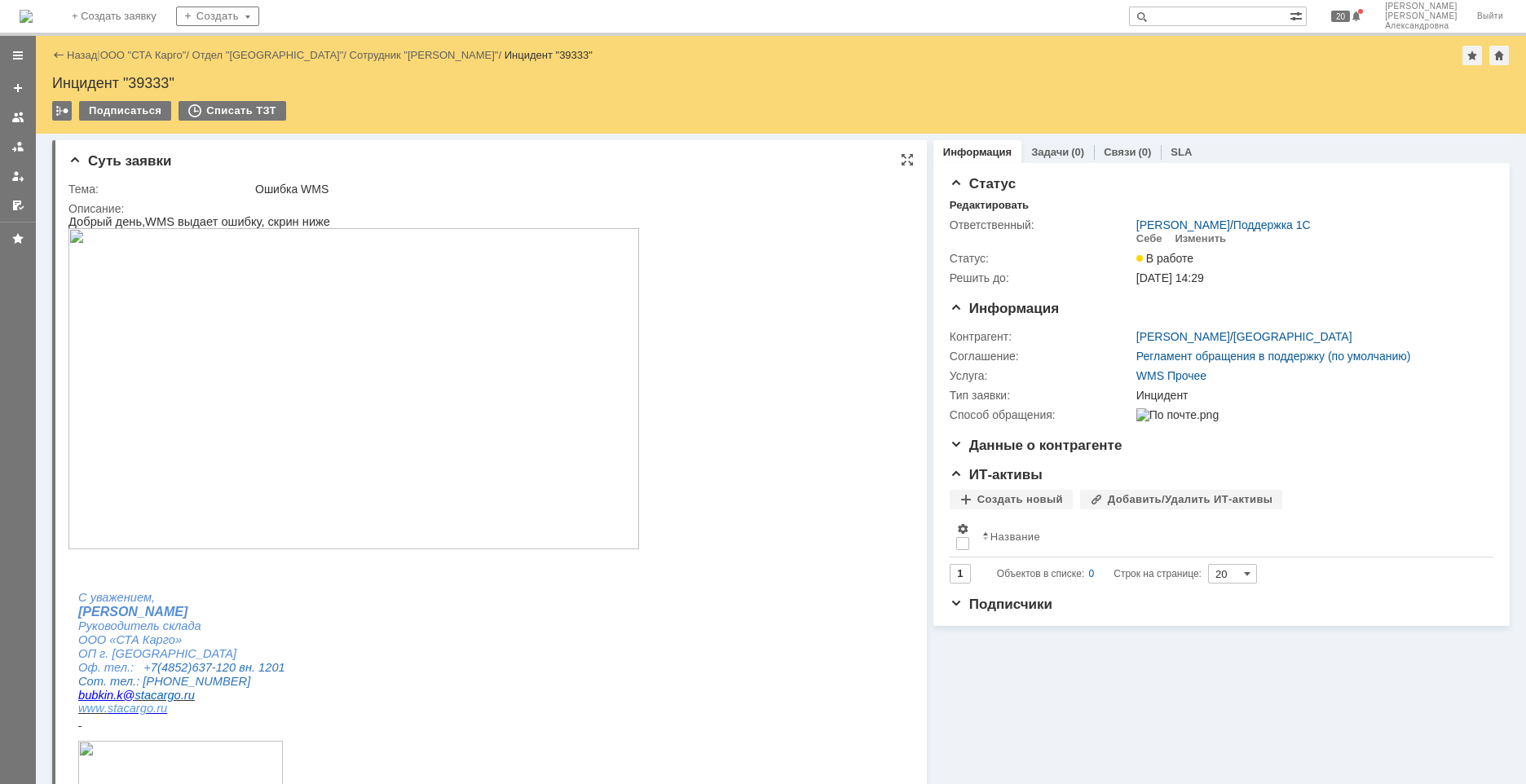
click at [418, 302] on img at bounding box center [354, 389] width 571 height 321
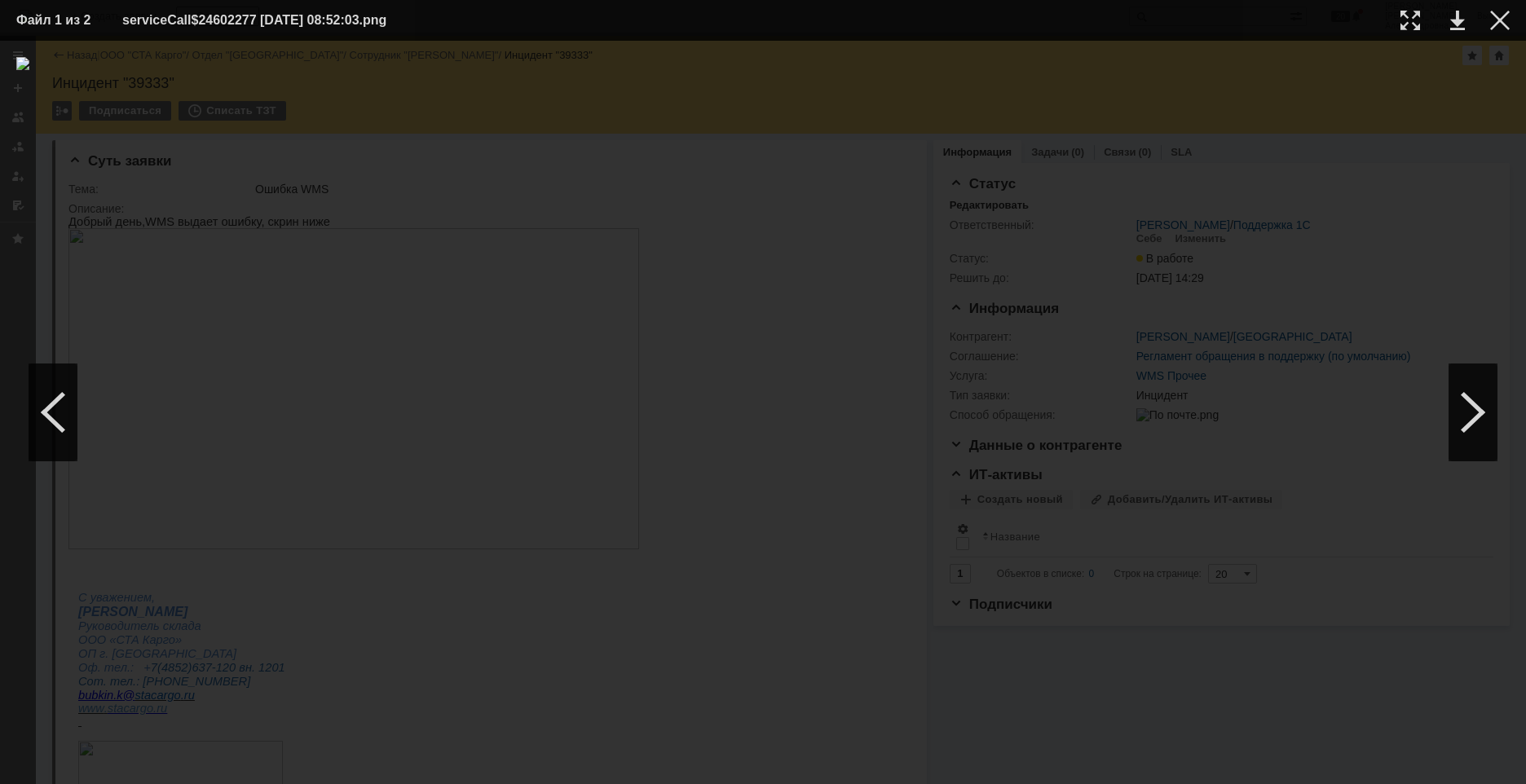
click at [1511, 17] on table "Файл 1 из 2 serviceCall$24602277 [DATE] 08:52:03.png" at bounding box center [763, 21] width 1526 height 41
click at [1504, 21] on div at bounding box center [1500, 20] width 20 height 20
